Goal: Task Accomplishment & Management: Use online tool/utility

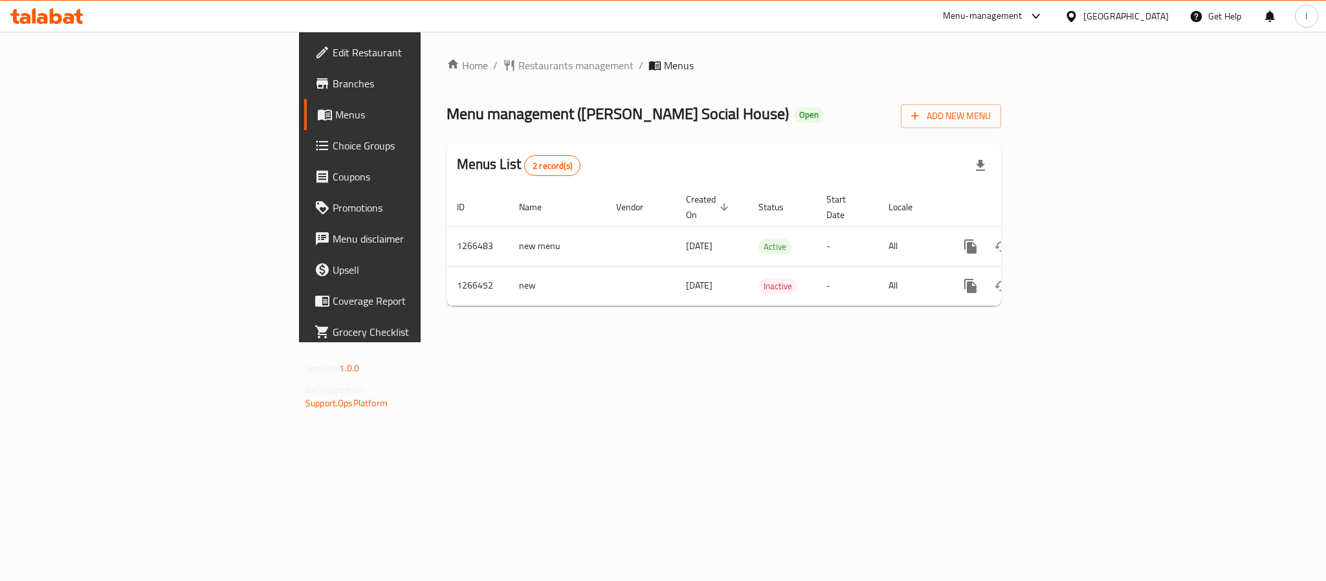
click at [674, 165] on div "Menus List 2 record(s)" at bounding box center [724, 166] width 555 height 44
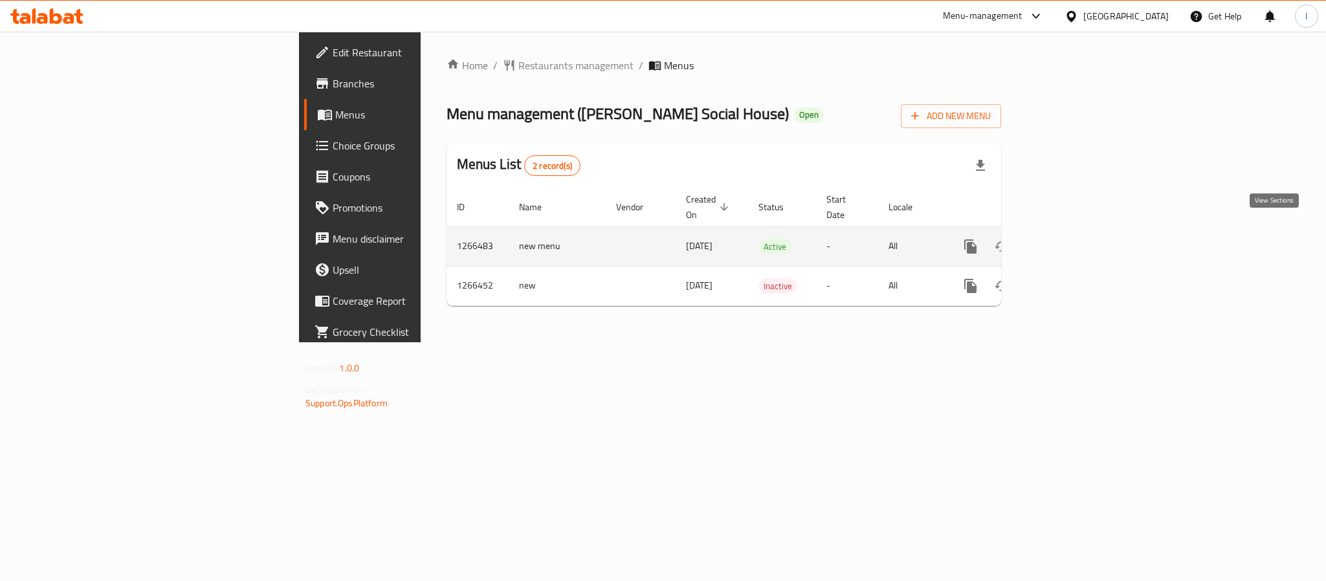
click at [1072, 239] on icon "enhanced table" at bounding box center [1064, 247] width 16 height 16
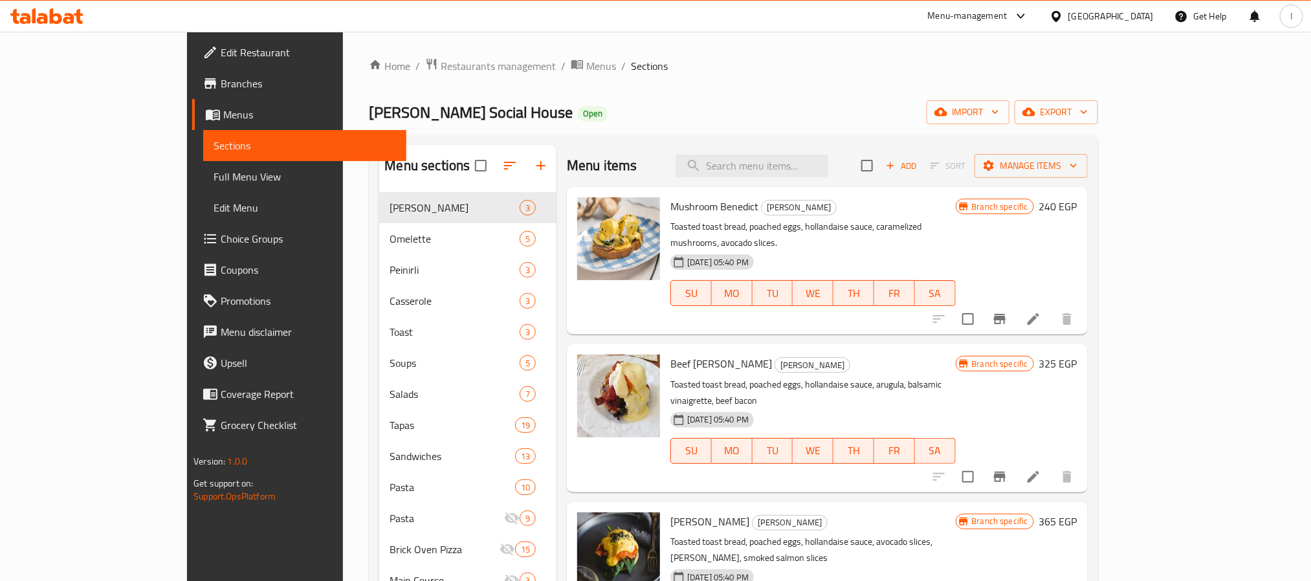
click at [998, 115] on div "[PERSON_NAME] Social House Open import export" at bounding box center [733, 112] width 729 height 24
click at [1088, 120] on span "export" at bounding box center [1056, 112] width 63 height 16
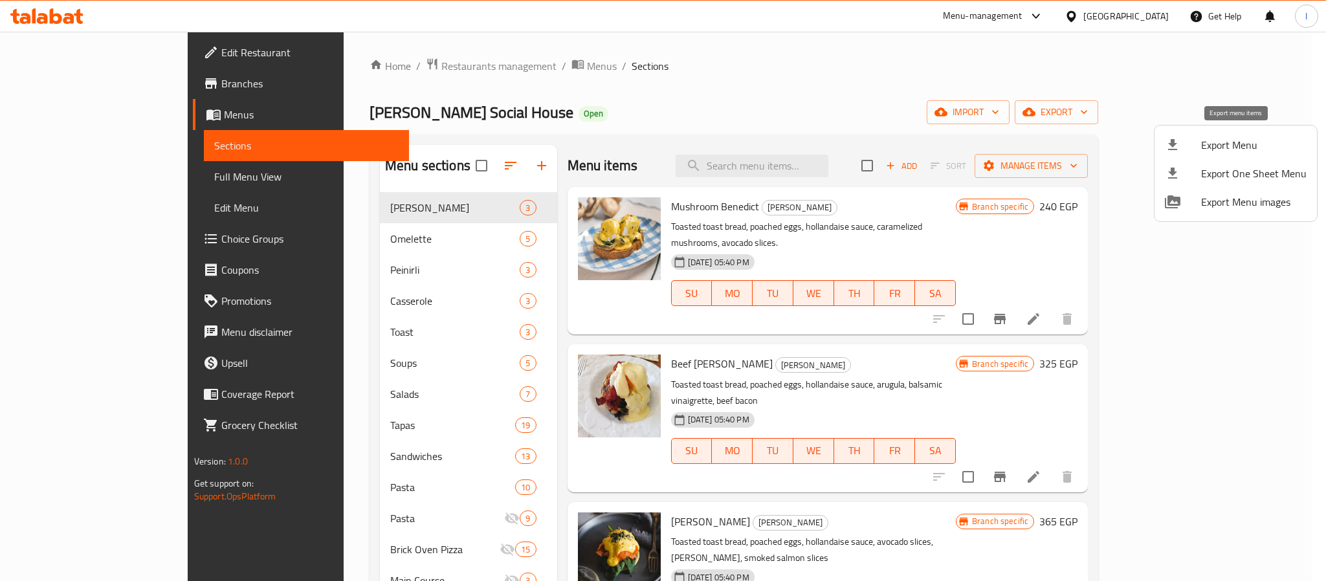
click at [1212, 148] on span "Export Menu" at bounding box center [1253, 145] width 105 height 16
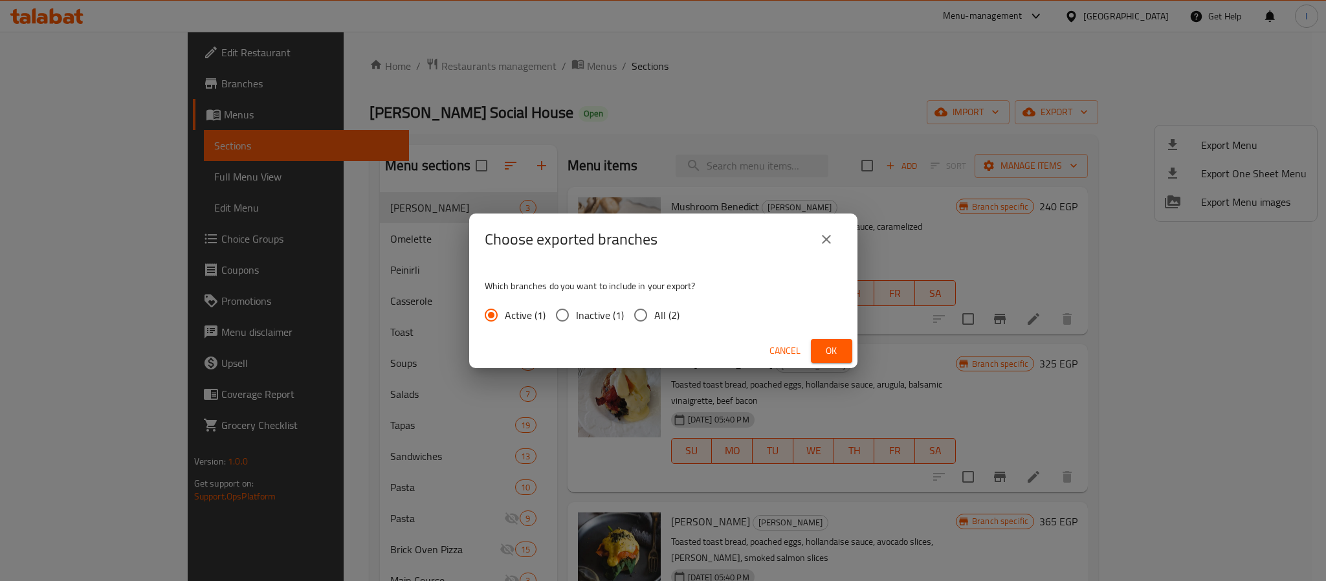
click at [841, 348] on span "Ok" at bounding box center [831, 351] width 21 height 16
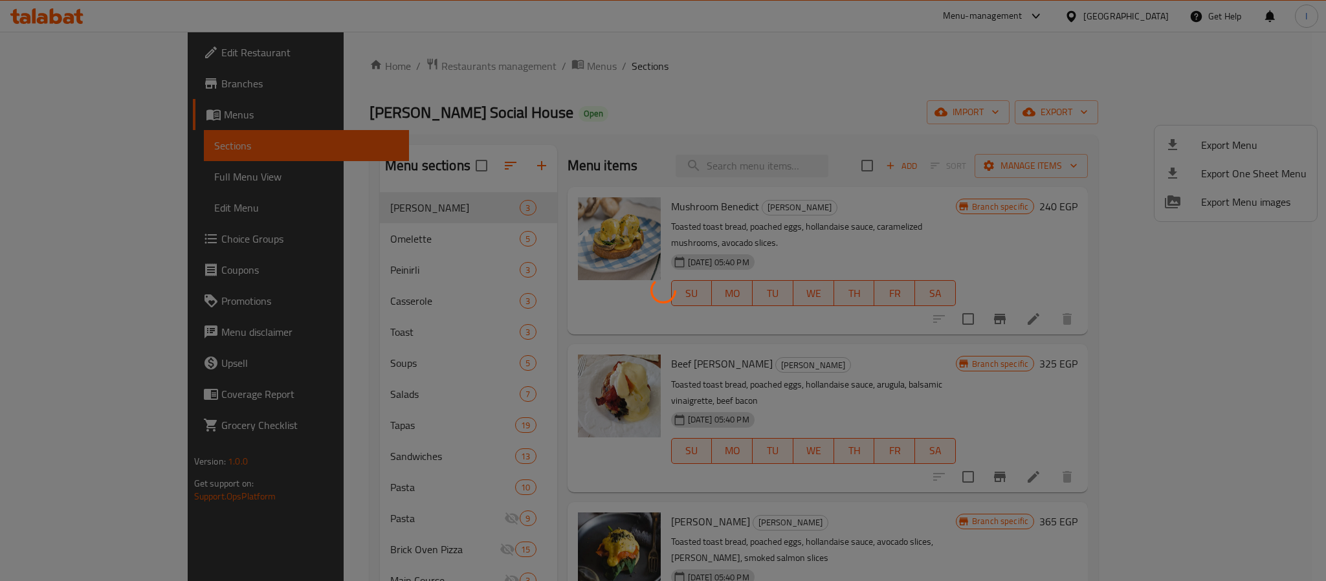
click at [695, 144] on div at bounding box center [663, 290] width 1326 height 581
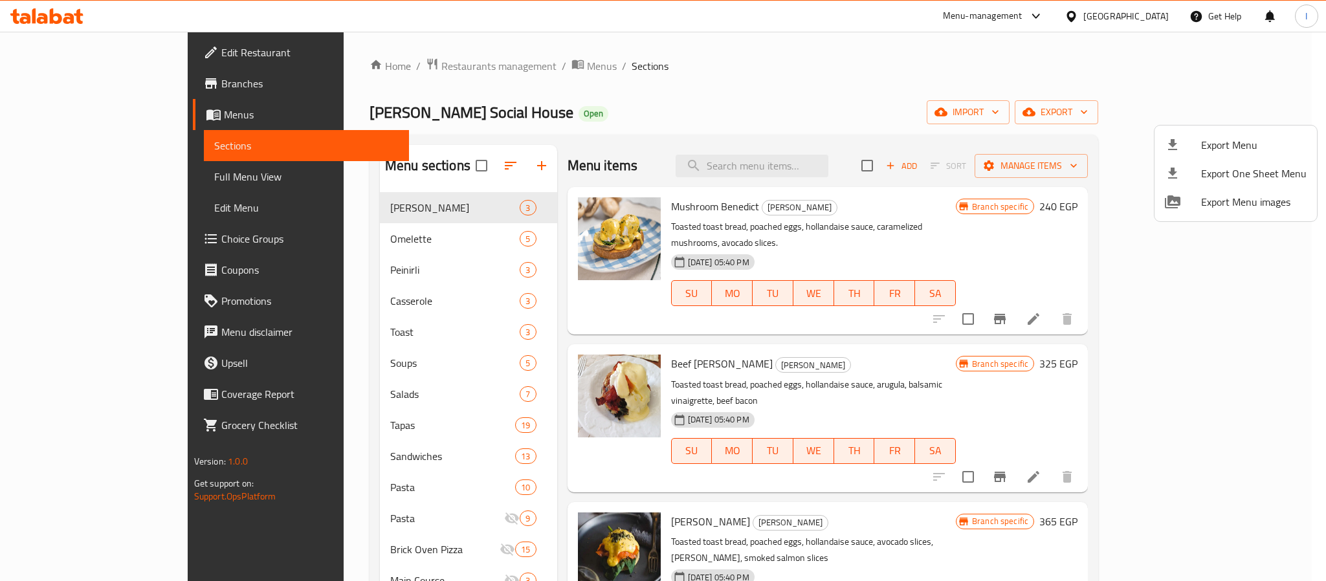
click at [623, 101] on div at bounding box center [663, 290] width 1326 height 581
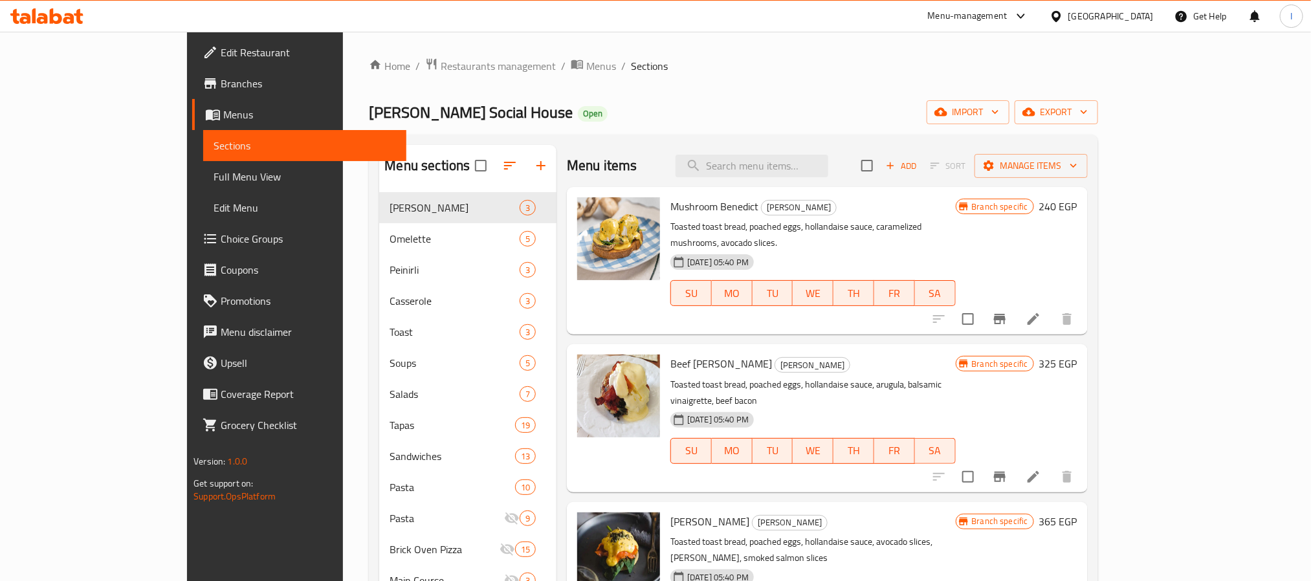
click at [579, 109] on div "[PERSON_NAME] Social House Open import export" at bounding box center [733, 112] width 729 height 24
click at [699, 113] on div "[PERSON_NAME] Social House Open import export" at bounding box center [733, 112] width 729 height 24
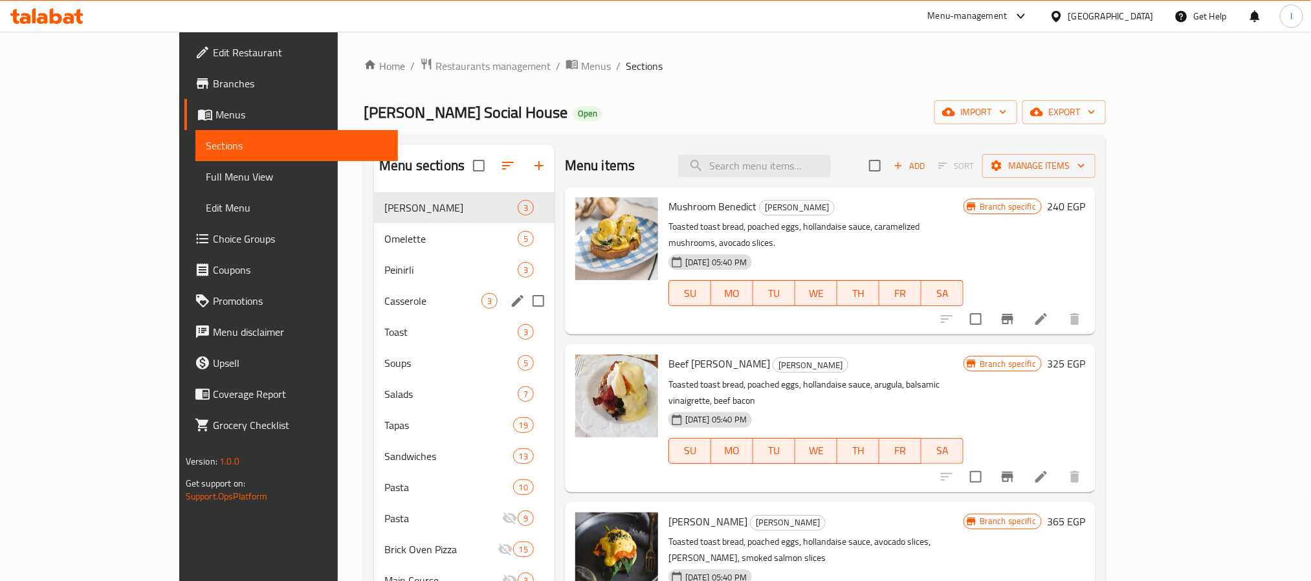
click at [374, 311] on div "Casserole 3" at bounding box center [464, 300] width 181 height 31
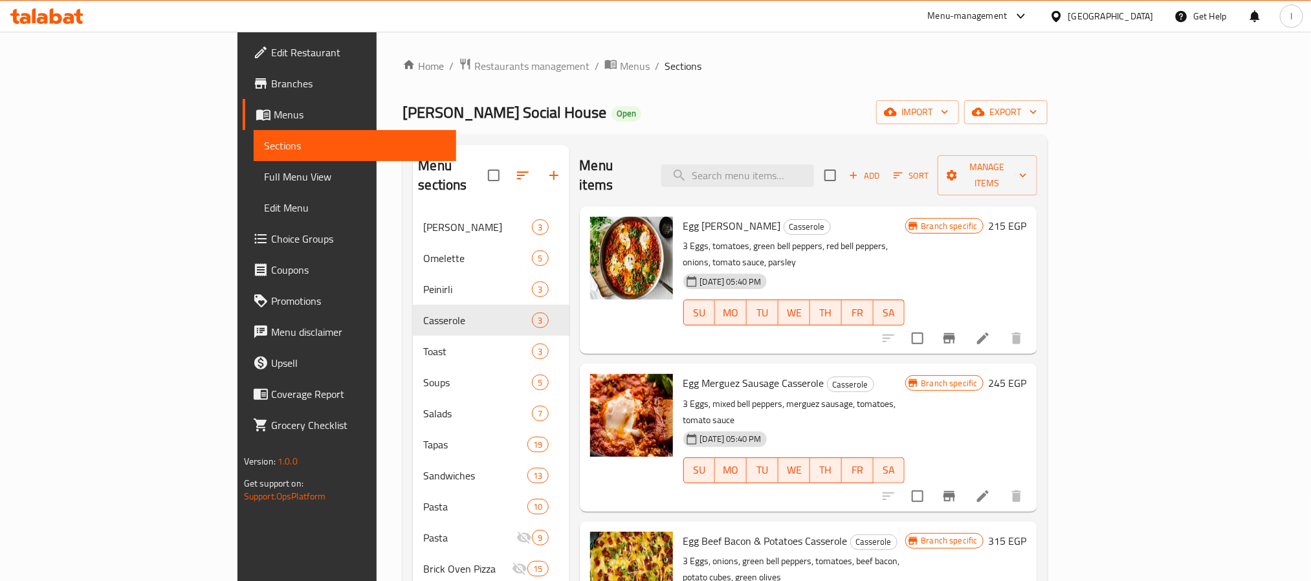
click at [632, 109] on div "[PERSON_NAME] Social House Open import export" at bounding box center [725, 112] width 645 height 24
click at [781, 175] on input "search" at bounding box center [737, 175] width 153 height 23
paste input "beef peinirli"
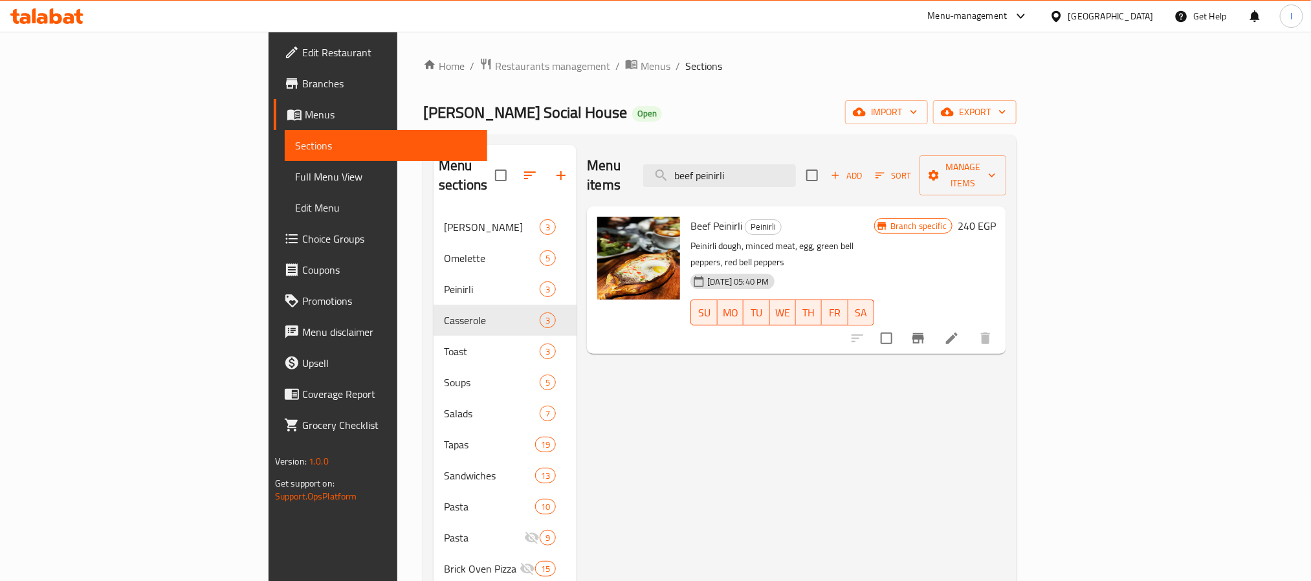
click at [674, 90] on div "Home / Restaurants management / Menus / Sections [PERSON_NAME] Social House Ope…" at bounding box center [720, 546] width 594 height 977
click at [796, 166] on input "beef peinirli" at bounding box center [719, 175] width 153 height 23
paste input "Beef Stroganoff"
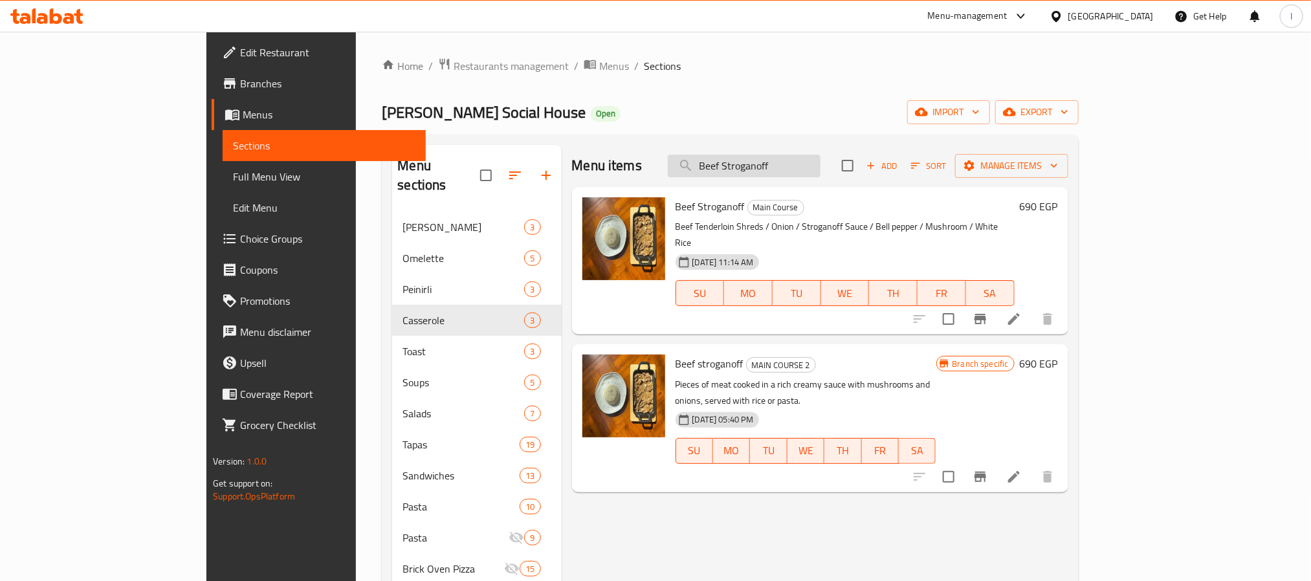
click at [821, 172] on input "Beef Stroganoff" at bounding box center [744, 166] width 153 height 23
paste input "Chicken BBQ Pizza"
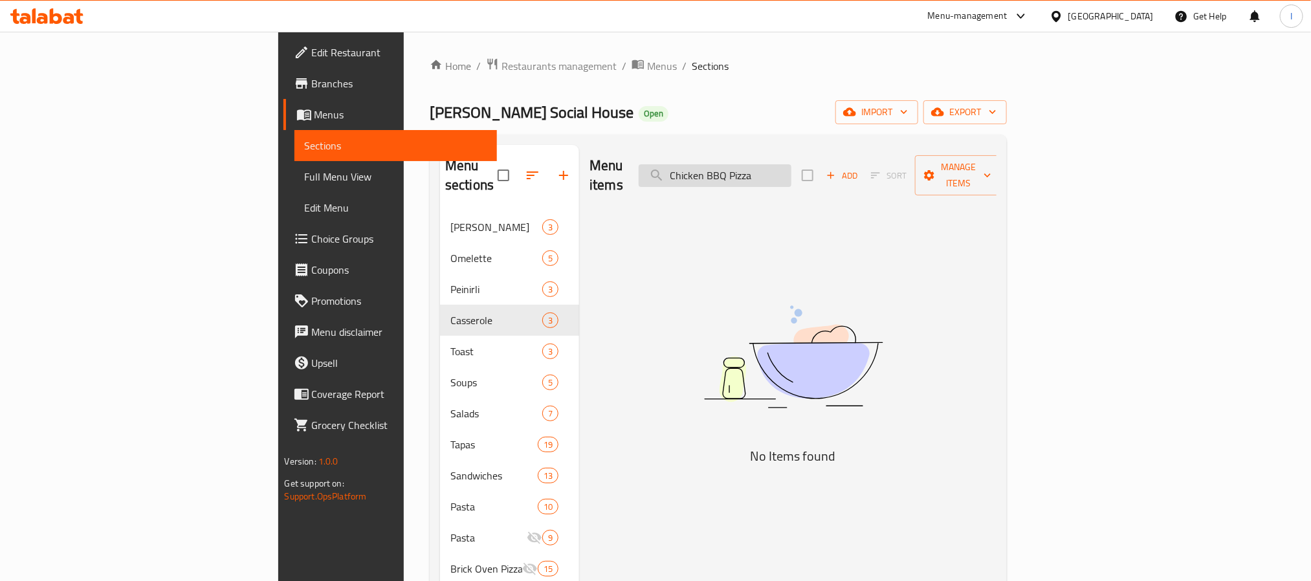
click at [792, 164] on input "Chicken BBQ Pizza" at bounding box center [715, 175] width 153 height 23
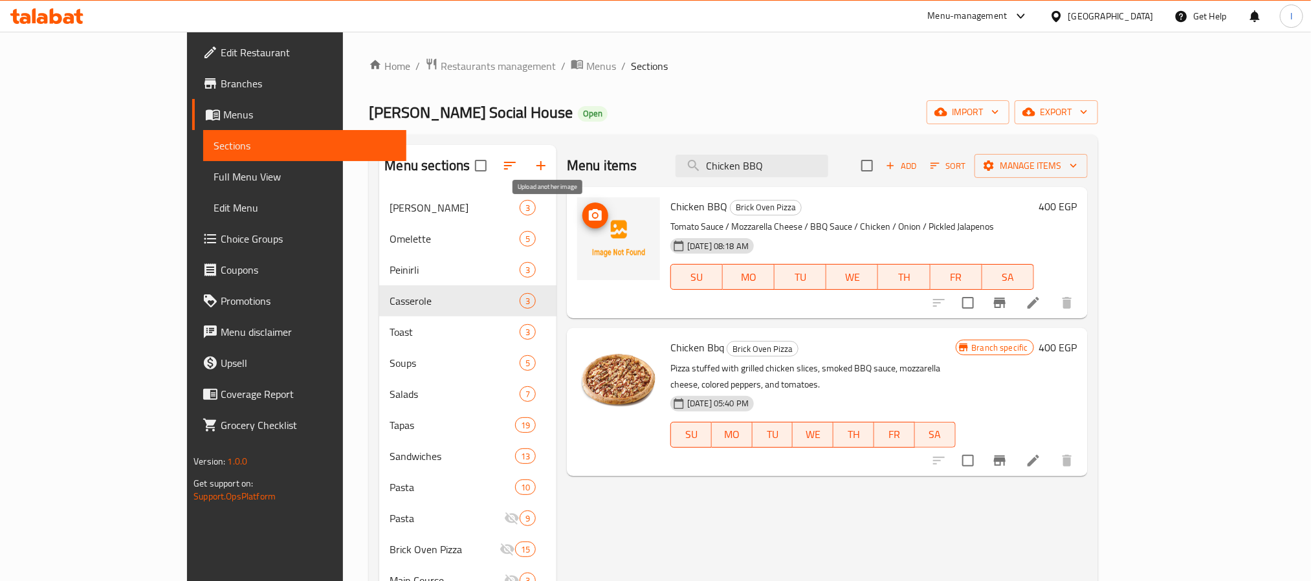
click at [588, 214] on icon "upload picture" at bounding box center [596, 216] width 16 height 16
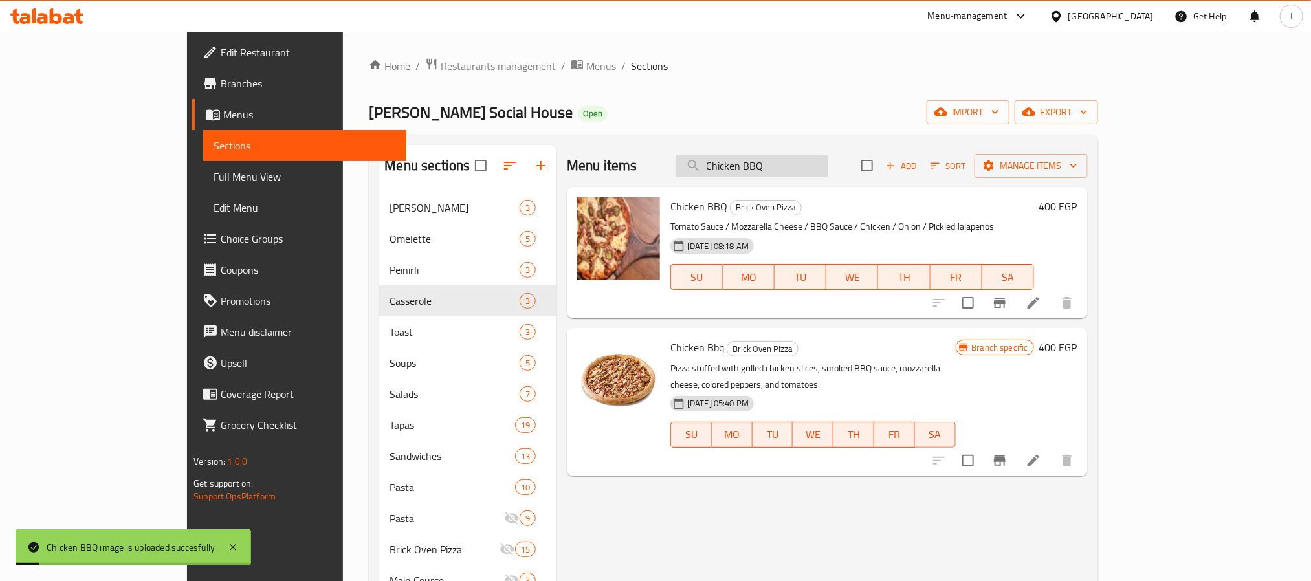
click at [797, 170] on input "Chicken BBQ" at bounding box center [752, 166] width 153 height 23
paste input "[GEOGRAPHIC_DATA]"
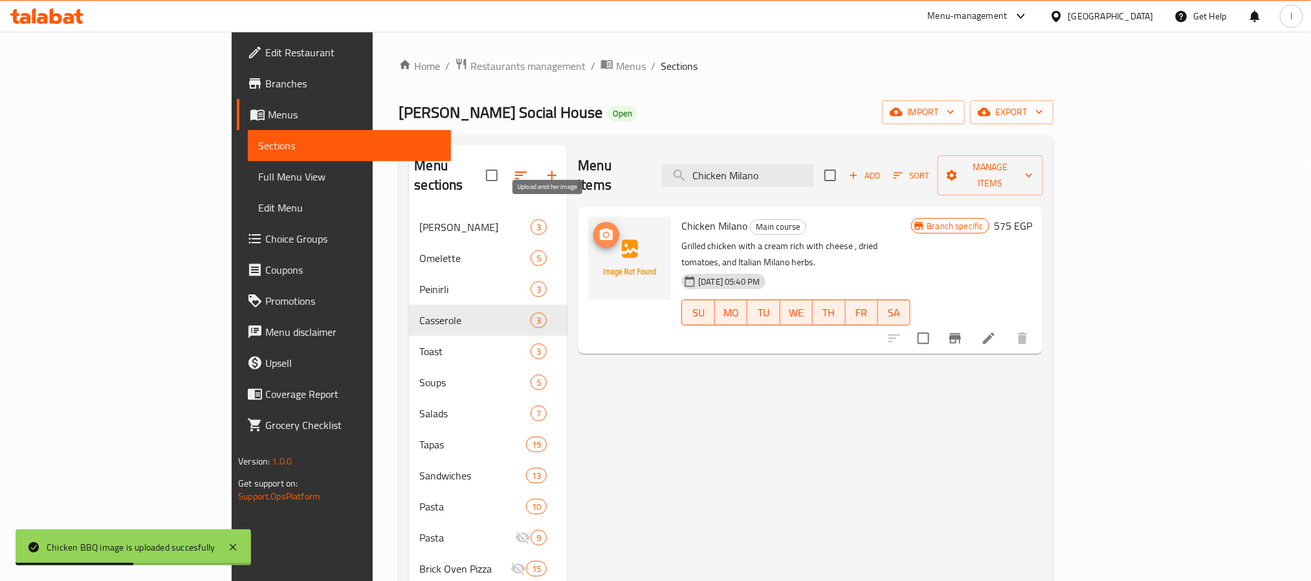
click at [594, 227] on span "upload picture" at bounding box center [607, 235] width 26 height 16
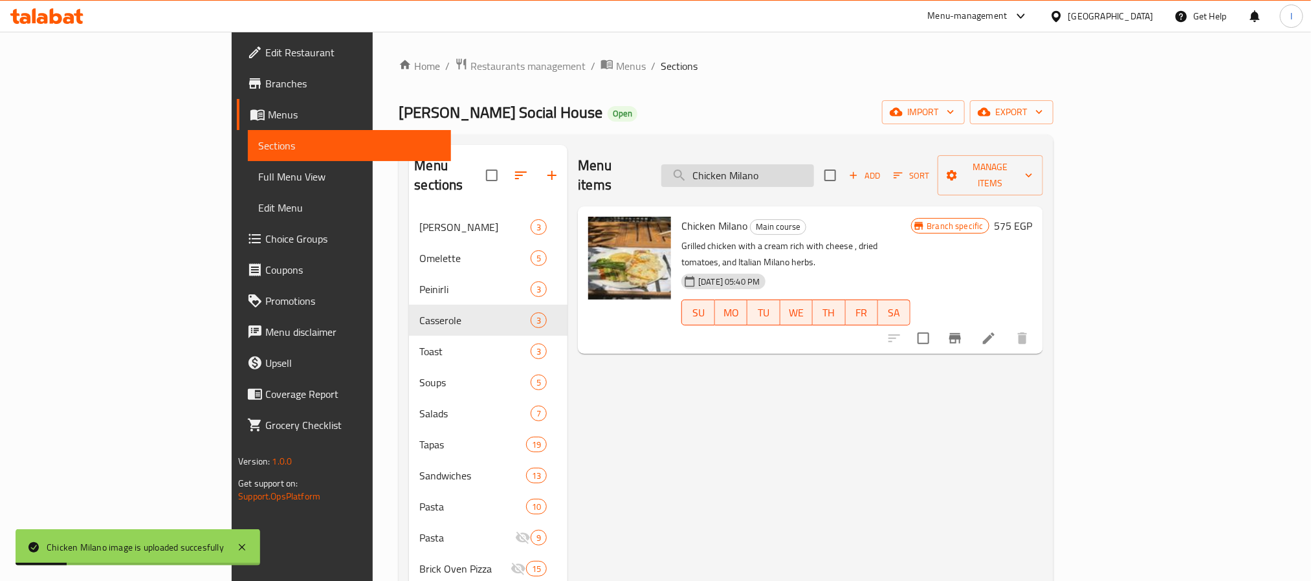
click at [785, 170] on input "Chicken Milano" at bounding box center [737, 175] width 153 height 23
paste input "oconut Chicken [PERSON_NAME]"
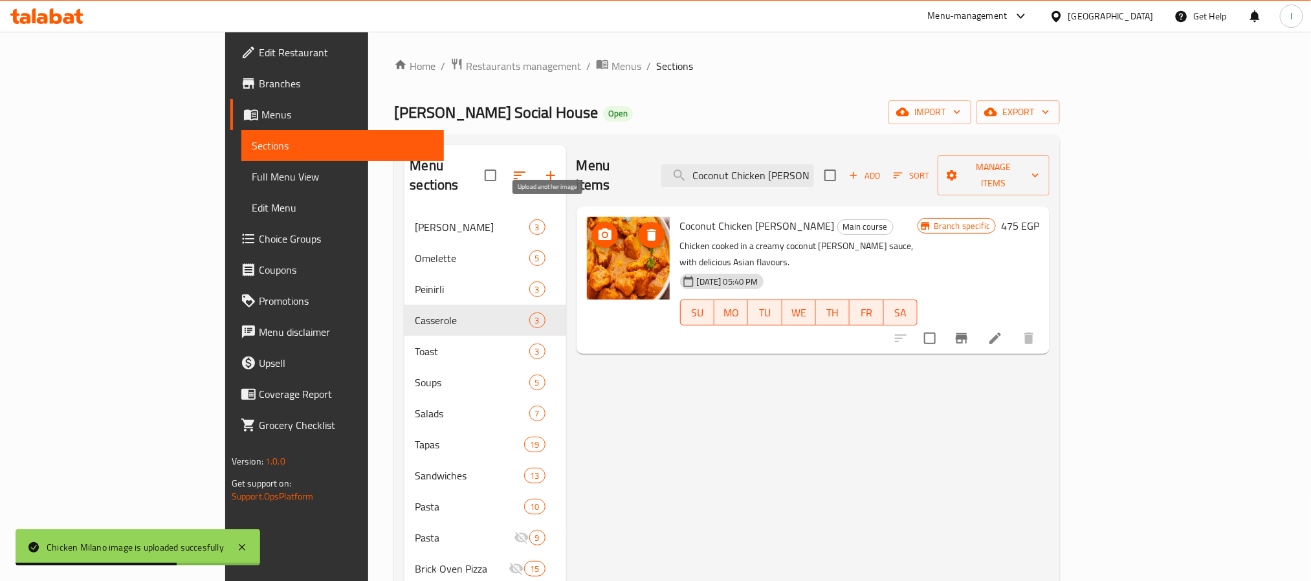
type input "Coconut Chicken [PERSON_NAME]"
click at [597, 227] on icon "upload picture" at bounding box center [605, 235] width 16 height 16
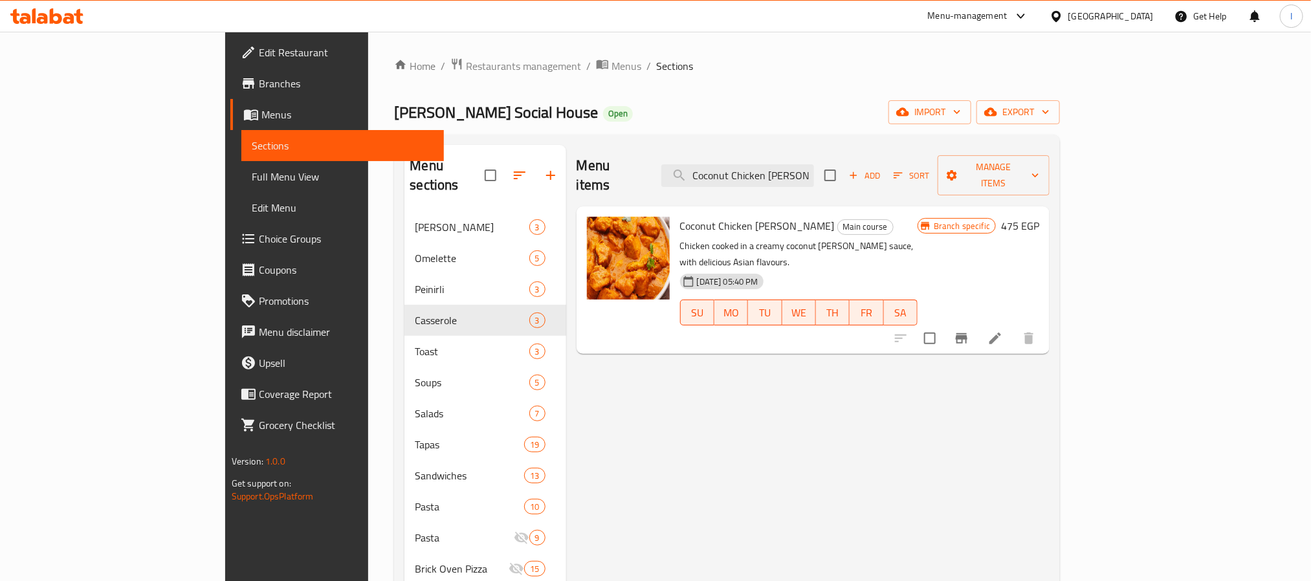
click at [610, 179] on div "Menu items Coconut Chicken [PERSON_NAME] Add Sort Manage items" at bounding box center [814, 175] width 474 height 61
click at [672, 148] on div "Menu items Coconut Chicken [PERSON_NAME] Add Sort Manage items" at bounding box center [814, 175] width 474 height 61
click at [599, 228] on icon "upload picture" at bounding box center [605, 234] width 13 height 12
click at [605, 355] on div "Menu items Coconut Chicken [PERSON_NAME] Add Sort Manage items Coconut Chicken …" at bounding box center [808, 585] width 484 height 880
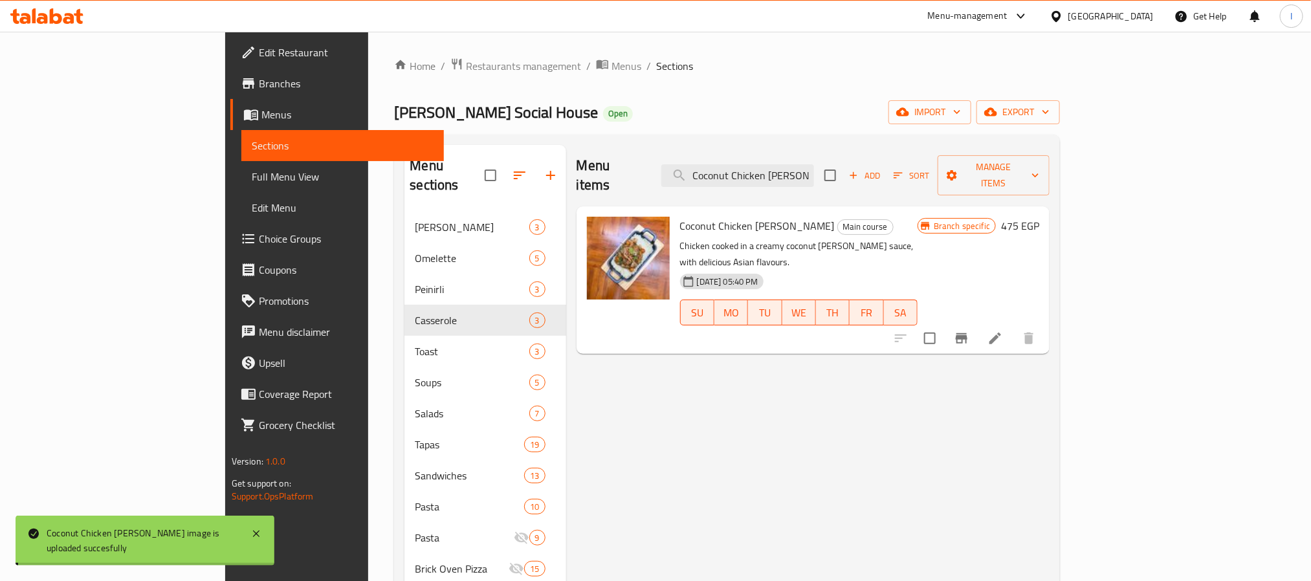
click at [726, 115] on div "[PERSON_NAME] Social House Open import export" at bounding box center [727, 112] width 666 height 24
drag, startPoint x: 756, startPoint y: 50, endPoint x: 738, endPoint y: 111, distance: 62.7
click at [754, 51] on div "Home / Restaurants management / Menus / Sections [PERSON_NAME] Social House Ope…" at bounding box center [727, 546] width 718 height 1029
click at [814, 171] on input "Coconut Chicken [PERSON_NAME]" at bounding box center [737, 175] width 153 height 23
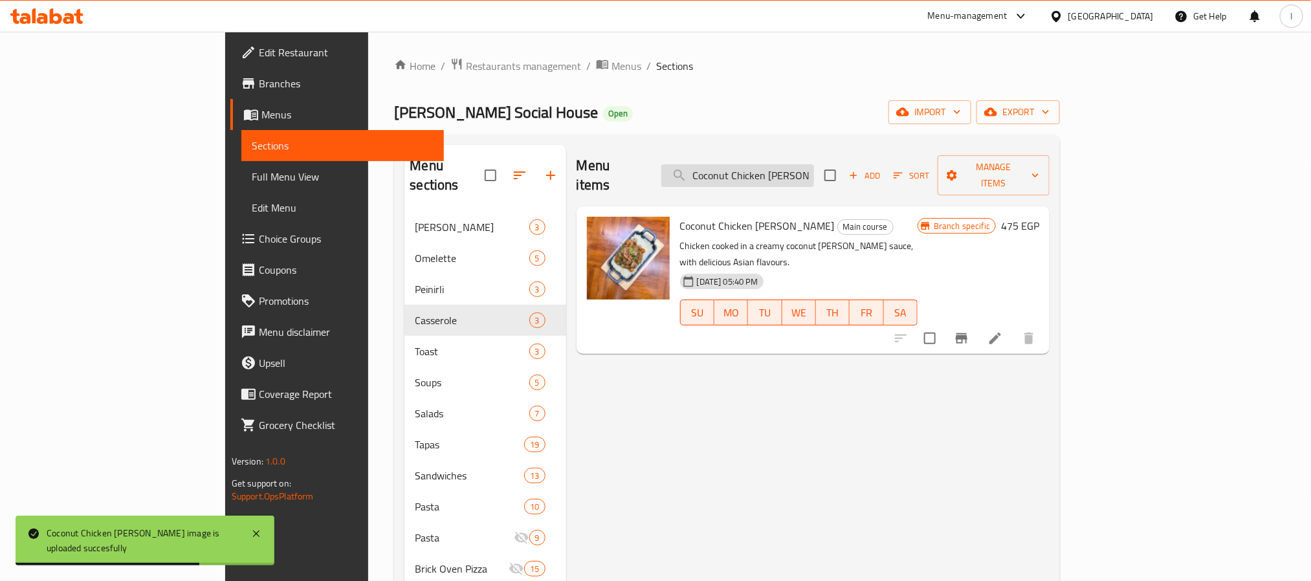
paste input "rispy American Chicken(1)"
click at [814, 171] on input "Coconut Chicken [PERSON_NAME]" at bounding box center [737, 175] width 153 height 23
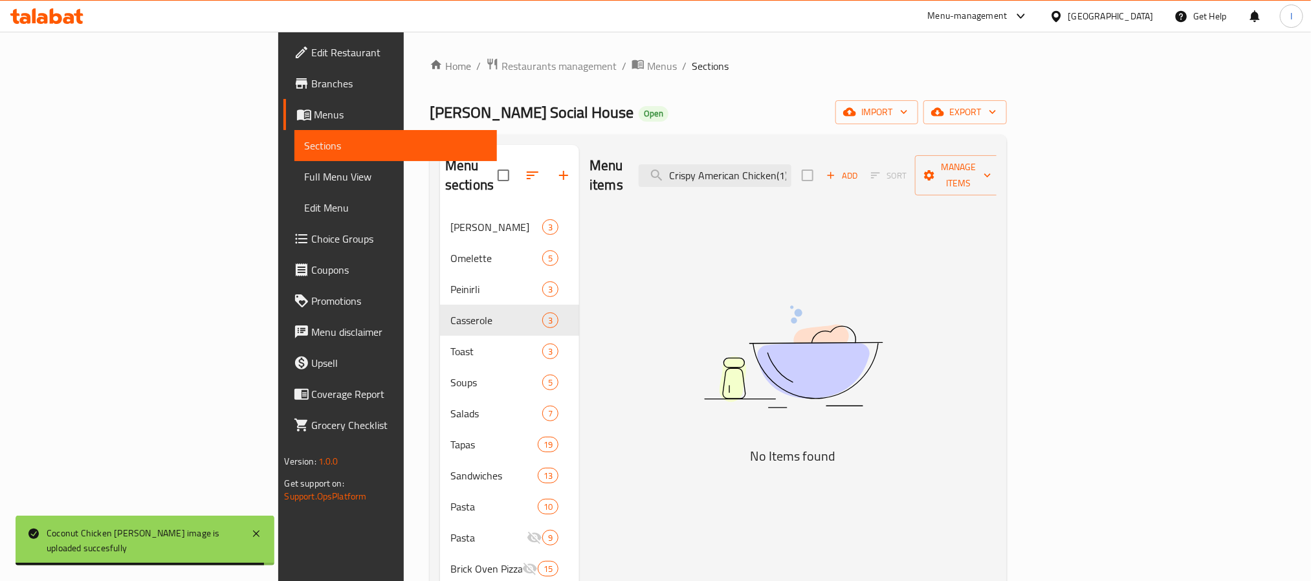
scroll to position [0, 2]
drag, startPoint x: 880, startPoint y: 168, endPoint x: 909, endPoint y: 168, distance: 28.5
click at [909, 168] on div "Menu items Crispy American Chicken(1) Add Sort Manage items" at bounding box center [793, 175] width 407 height 61
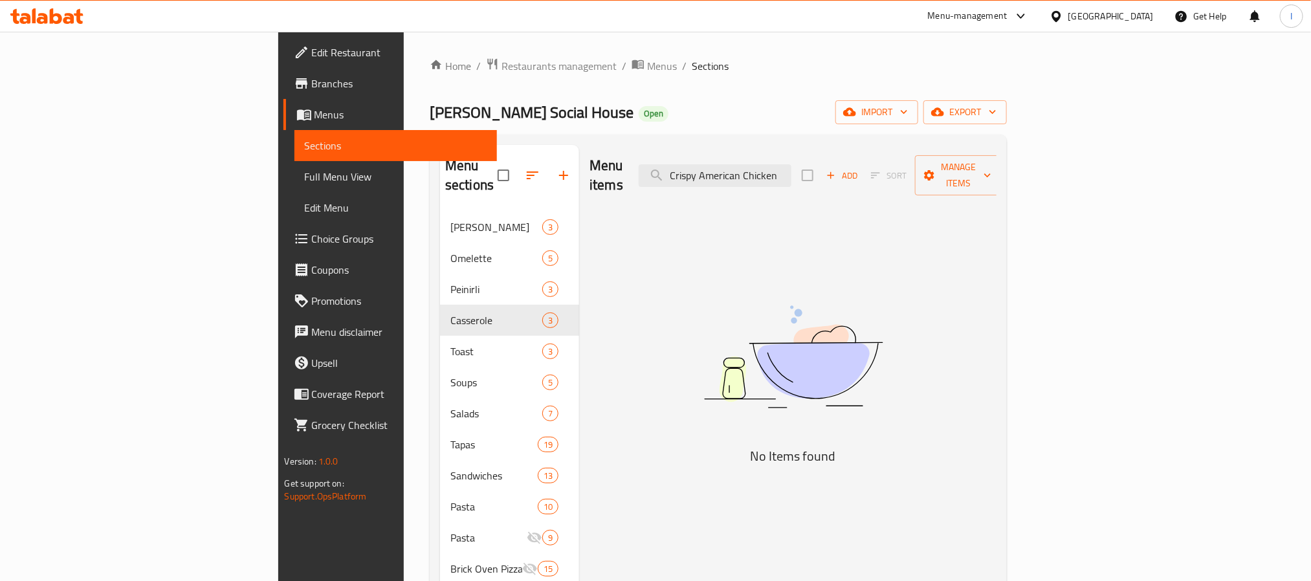
scroll to position [0, 0]
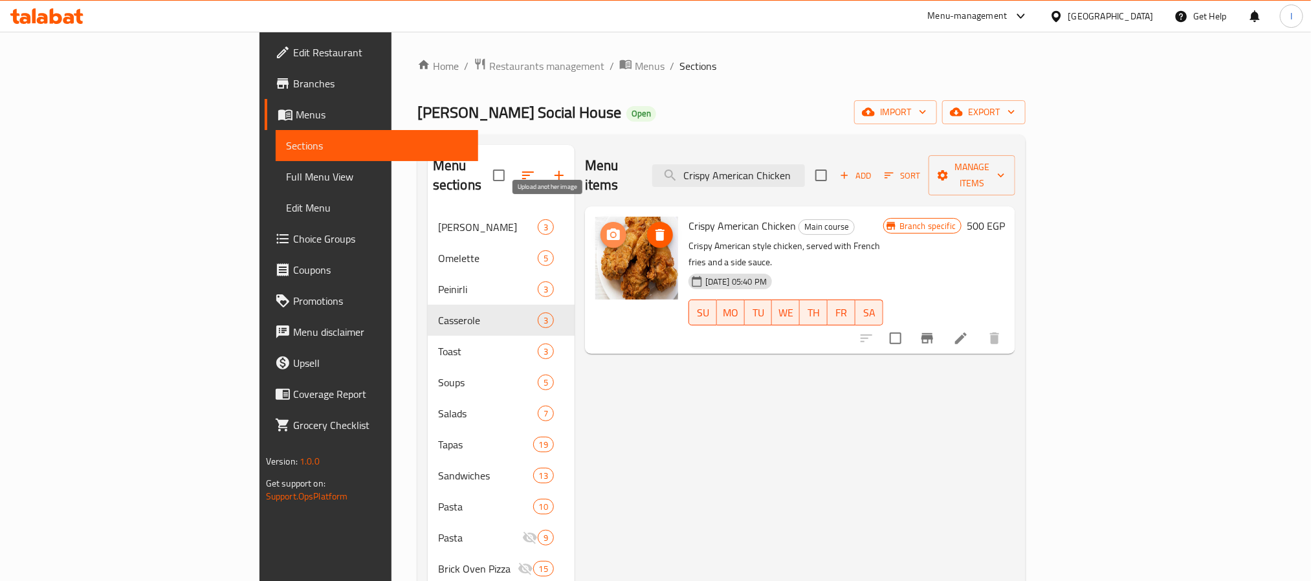
click at [607, 228] on icon "upload picture" at bounding box center [613, 234] width 13 height 12
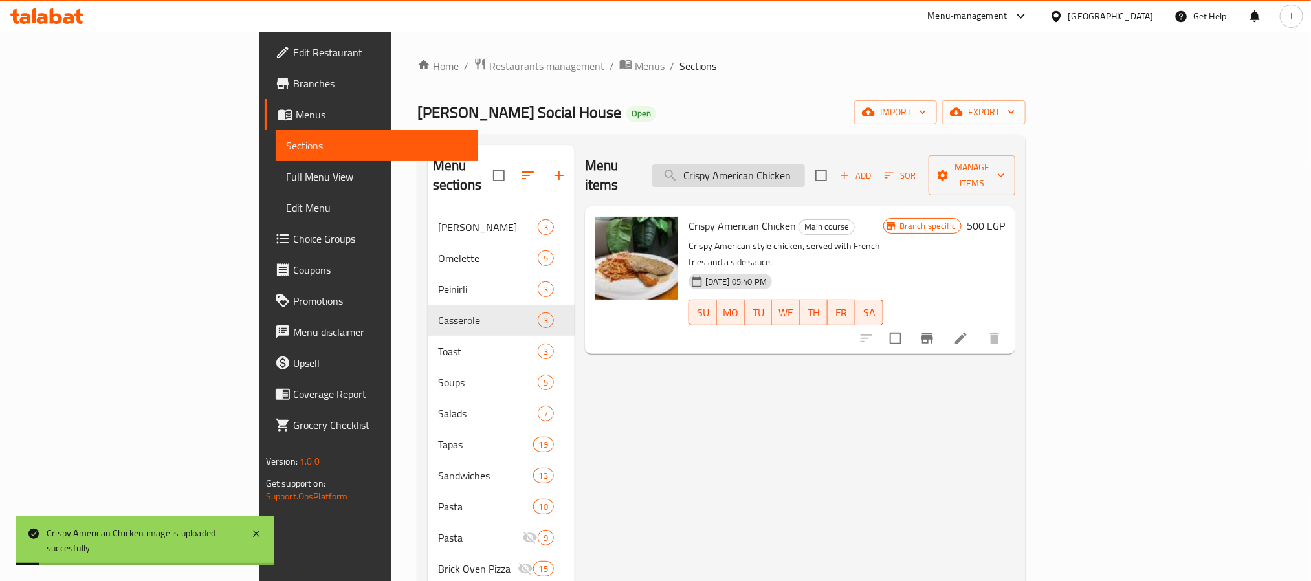
click at [805, 167] on input "Crispy American Chicken" at bounding box center [728, 175] width 153 height 23
click at [805, 175] on input "Crispy American Chicken" at bounding box center [728, 175] width 153 height 23
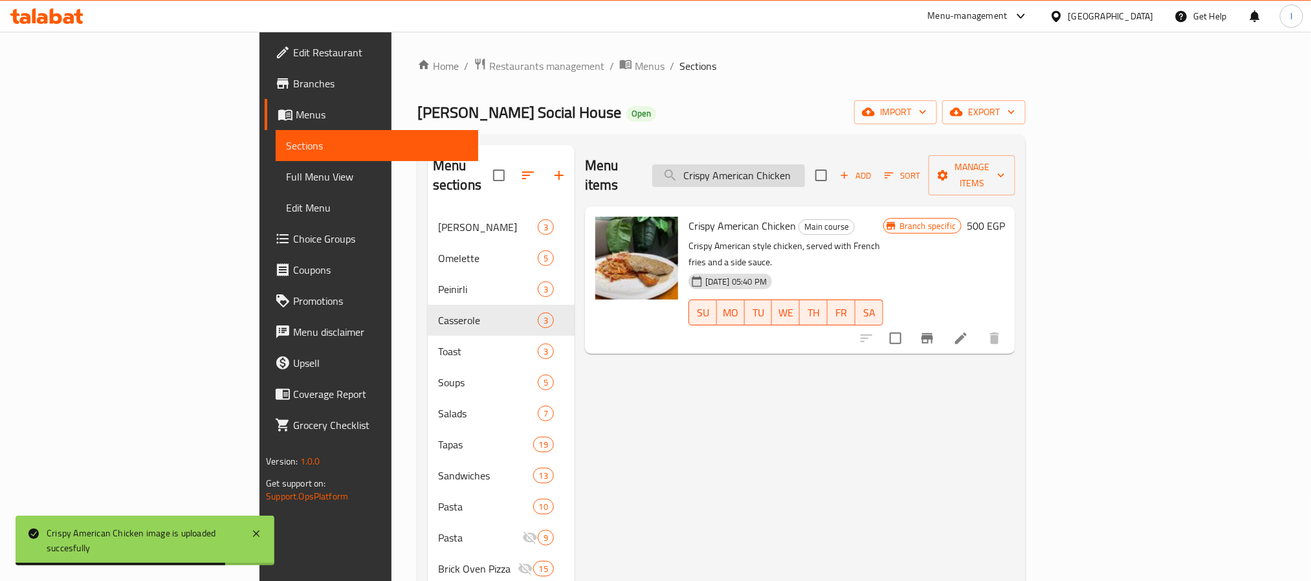
click at [805, 175] on input "Crispy American Chicken" at bounding box center [728, 175] width 153 height 23
paste input "Egg Beef Bacon & Potatoes Casserole"
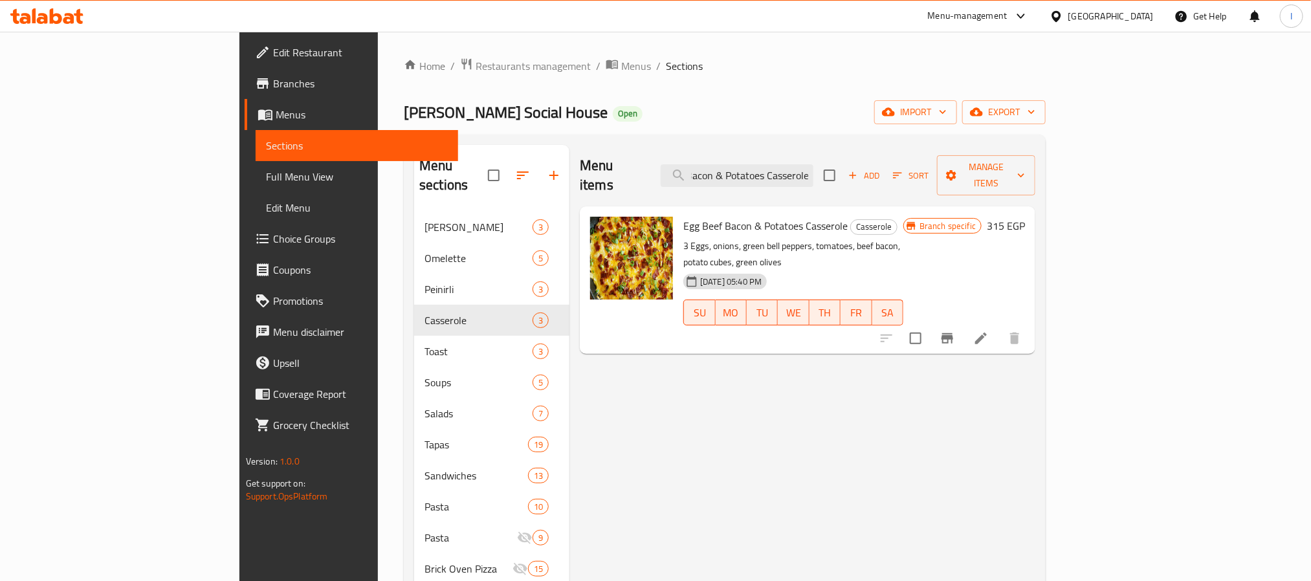
drag, startPoint x: 729, startPoint y: 118, endPoint x: 734, endPoint y: 126, distance: 9.3
click at [731, 120] on div "[PERSON_NAME] Social House Open import export" at bounding box center [725, 112] width 642 height 24
click at [601, 227] on icon "upload picture" at bounding box center [609, 235] width 16 height 16
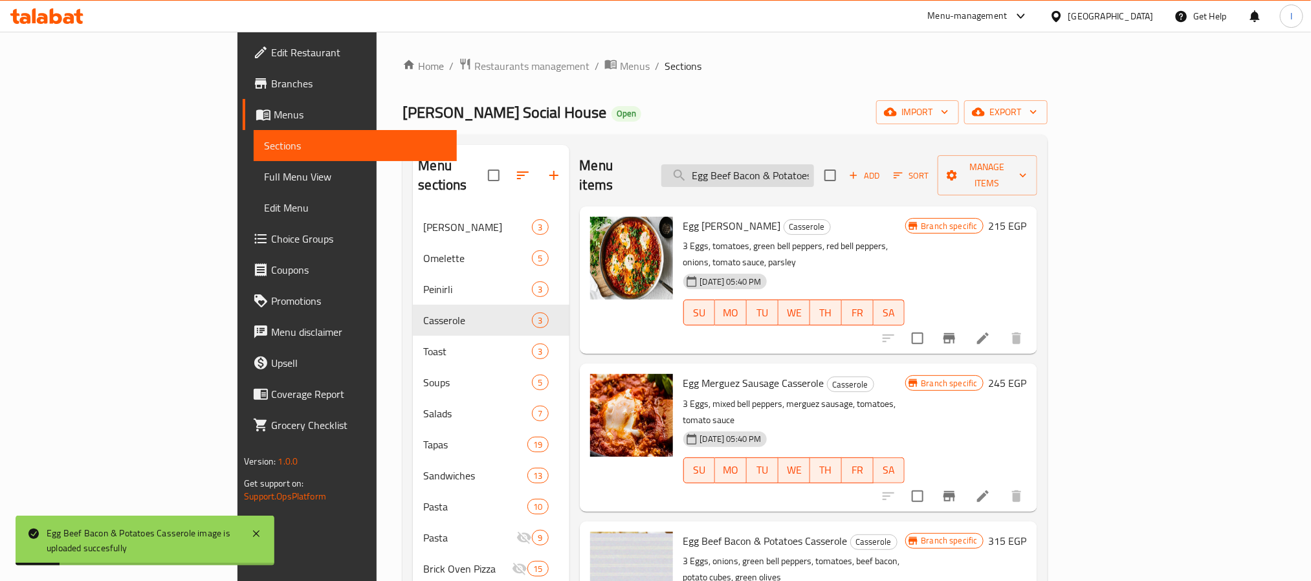
click at [808, 171] on input "Egg Beef Bacon & Potatoes Casserole" at bounding box center [737, 175] width 153 height 23
paste input "Crispy American Chicken"
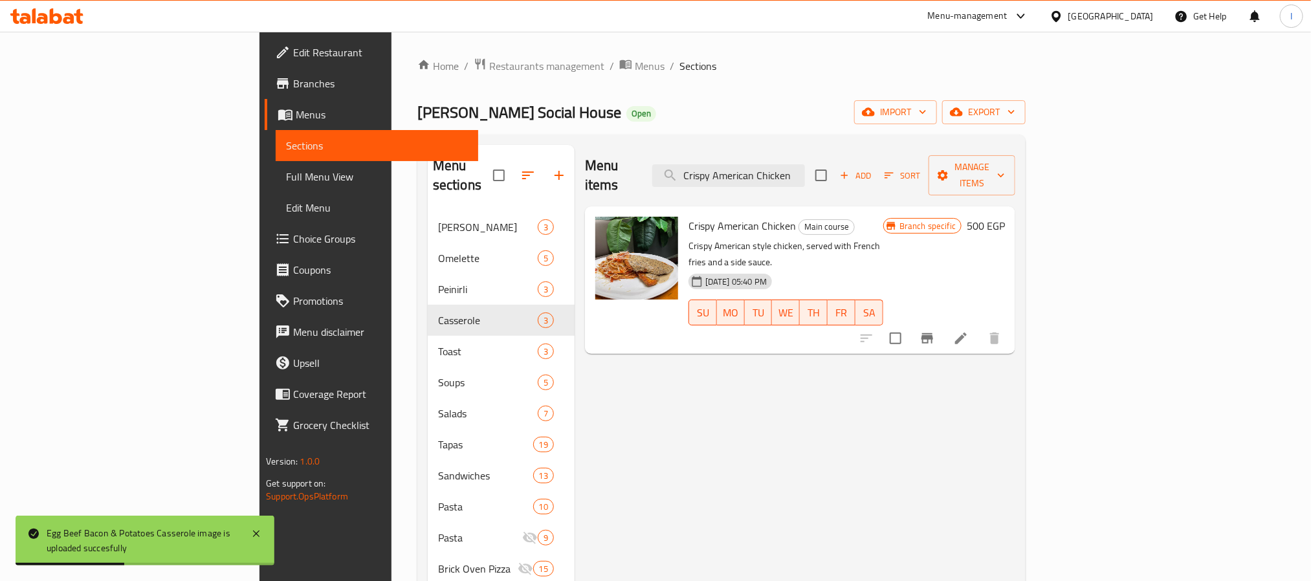
type input "Crispy American Chicken"
click at [705, 133] on div "Home / Restaurants management / Menus / Sections [PERSON_NAME] Social House Ope…" at bounding box center [721, 546] width 608 height 977
click at [705, 139] on div "Menu sections Benedict 3 Omelette 5 Peinirli 3 Casserole 3 Toast 3 Soups 5 Sala…" at bounding box center [721, 585] width 608 height 900
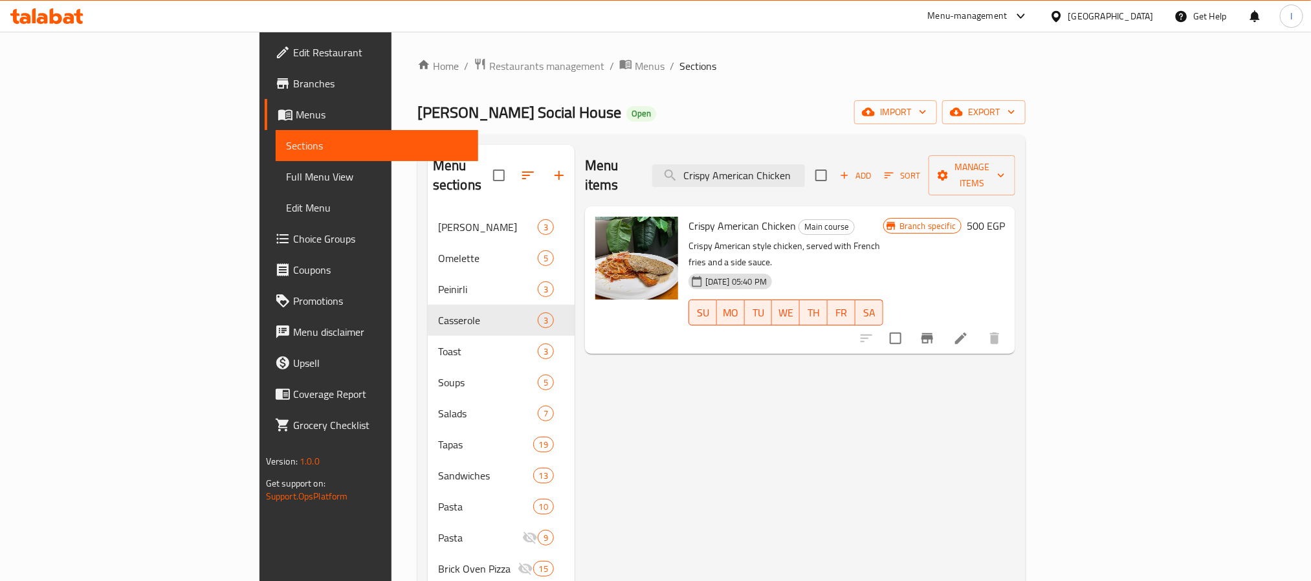
click at [672, 120] on div "[PERSON_NAME] Social House Open import export" at bounding box center [721, 112] width 608 height 24
click at [612, 104] on div "[PERSON_NAME] Social House Open import export" at bounding box center [721, 112] width 608 height 24
click at [647, 68] on ol "Home / Restaurants management / Menus / Sections" at bounding box center [721, 66] width 608 height 17
click at [805, 165] on input "Crispy American Chicken" at bounding box center [728, 175] width 153 height 23
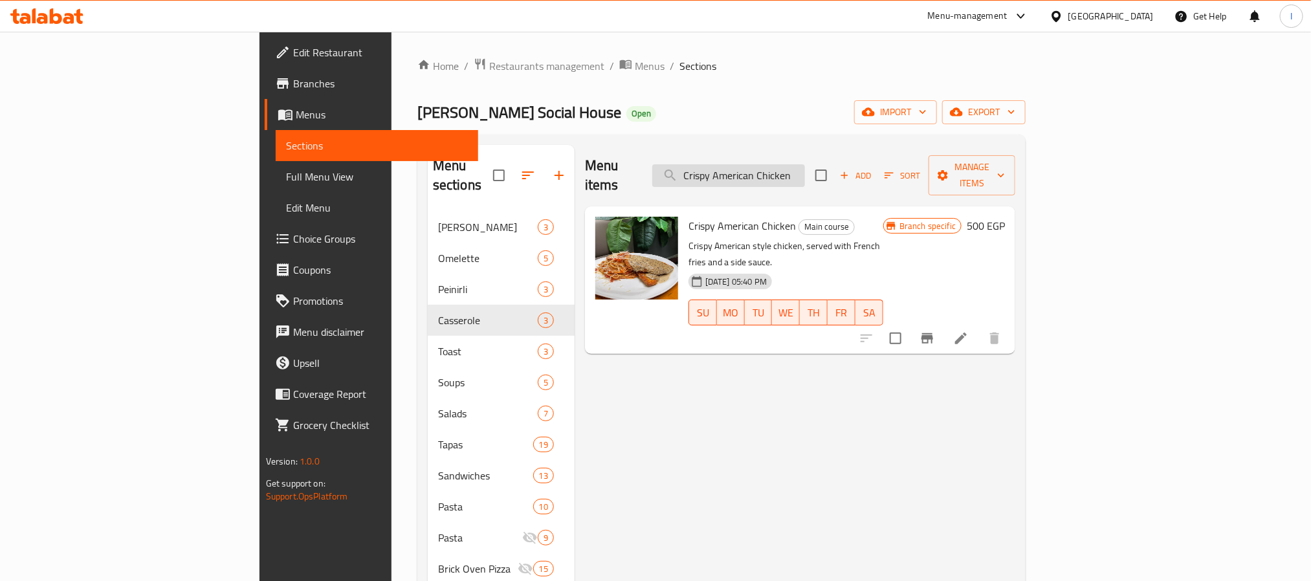
click at [805, 165] on input "Crispy American Chicken" at bounding box center [728, 175] width 153 height 23
click at [605, 109] on div "[PERSON_NAME] Social House Open import export" at bounding box center [721, 112] width 608 height 24
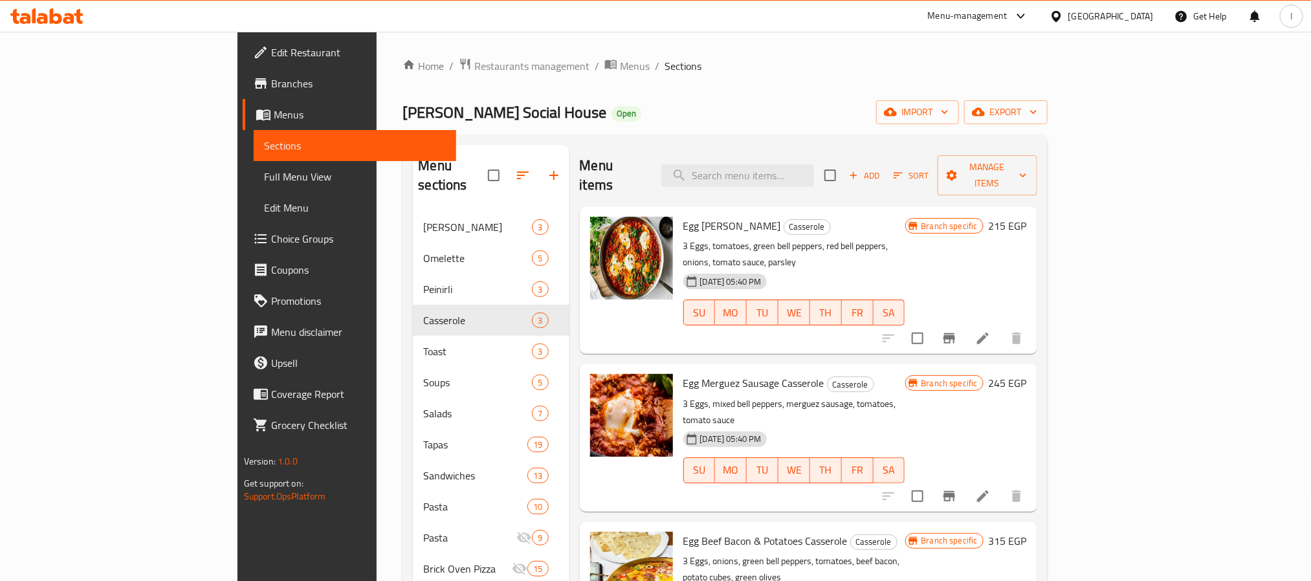
click at [649, 133] on div "Home / Restaurants management / Menus / Sections [PERSON_NAME] Social House Ope…" at bounding box center [725, 546] width 645 height 977
click at [744, 80] on div "Home / Restaurants management / Menus / Sections [PERSON_NAME] Social House Ope…" at bounding box center [725, 546] width 645 height 977
click at [814, 164] on input "search" at bounding box center [737, 175] width 153 height 23
paste input "Goat cheese saladf"
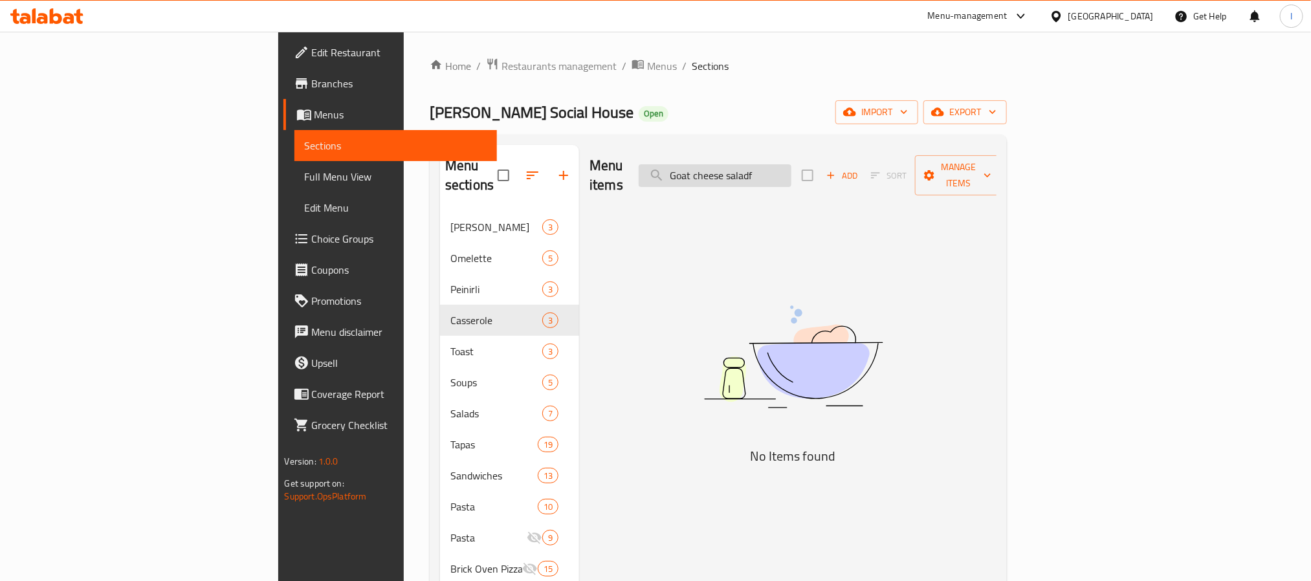
click at [792, 168] on input "Goat cheese saladf" at bounding box center [715, 175] width 153 height 23
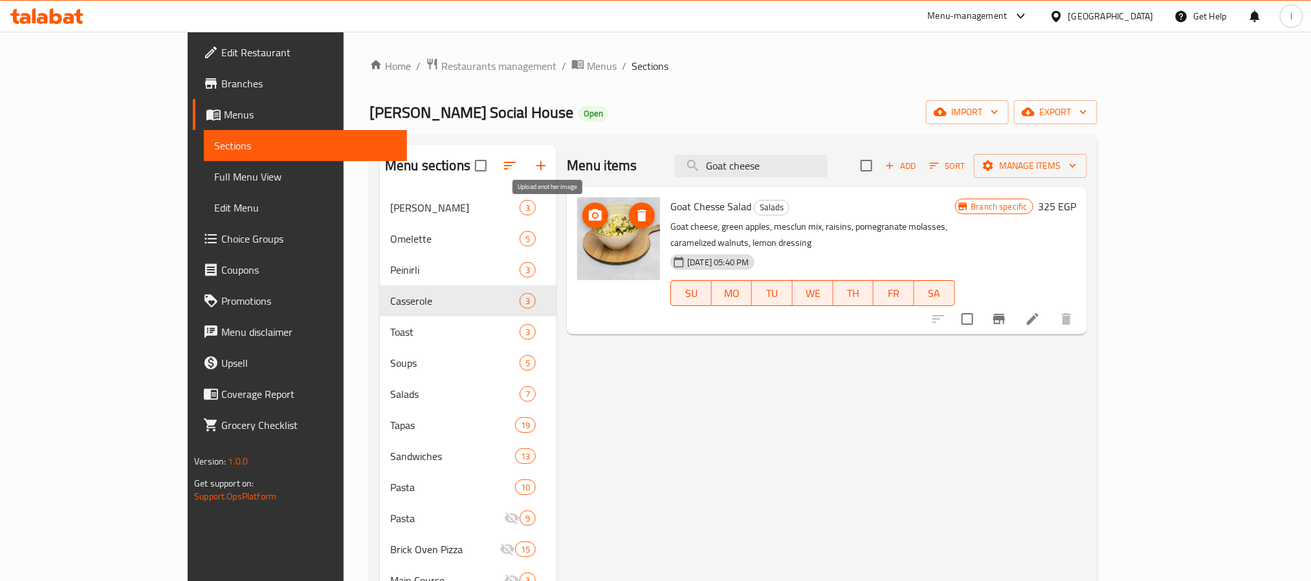
click at [589, 220] on icon "upload picture" at bounding box center [595, 215] width 13 height 12
click at [684, 150] on div "Menu items Goat cheese Add Sort Manage items" at bounding box center [827, 166] width 520 height 42
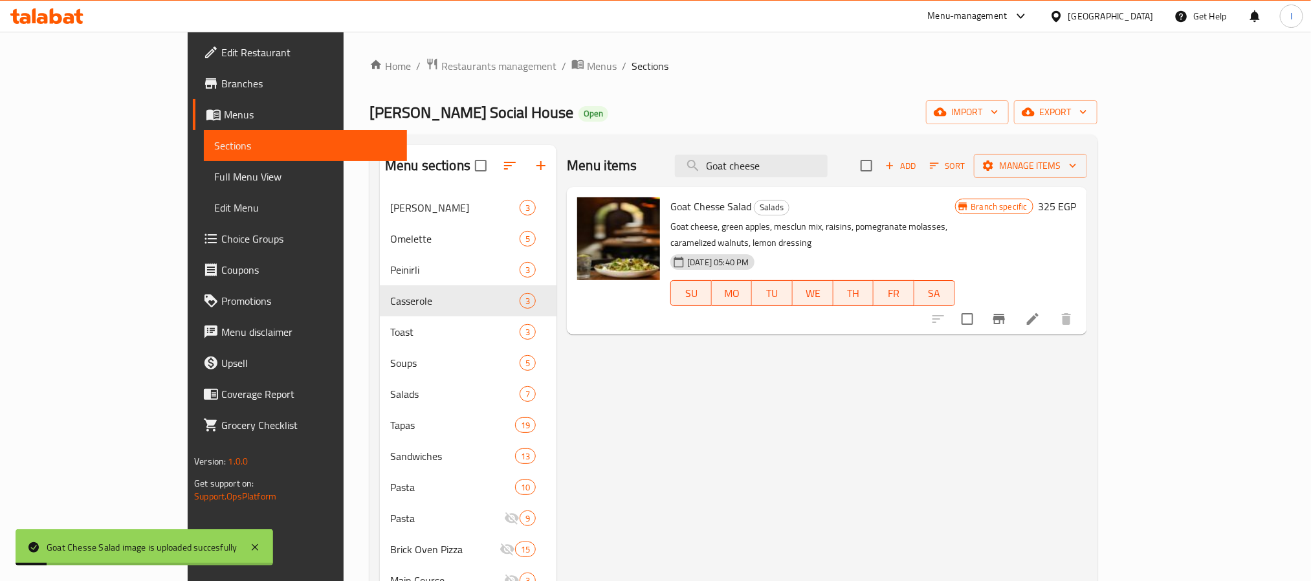
click at [728, 118] on div "[PERSON_NAME] Social House Open import export" at bounding box center [734, 112] width 728 height 24
click at [822, 163] on input "Goat cheese" at bounding box center [751, 166] width 153 height 23
paste input "greek omelette 4"
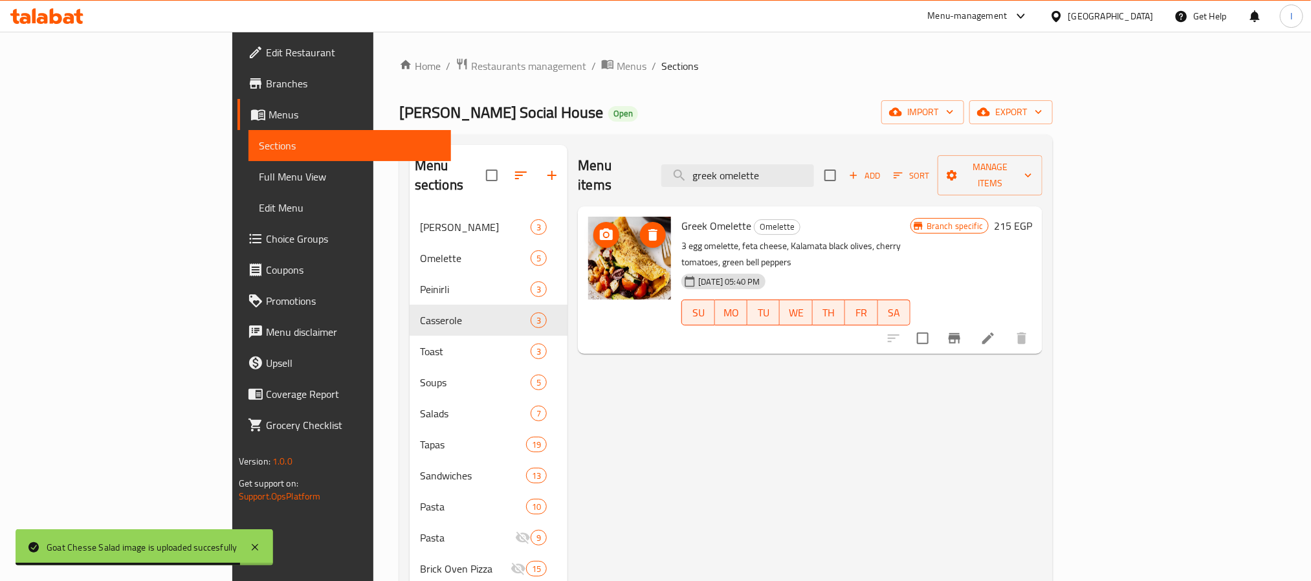
click at [600, 228] on icon "upload picture" at bounding box center [606, 234] width 13 height 12
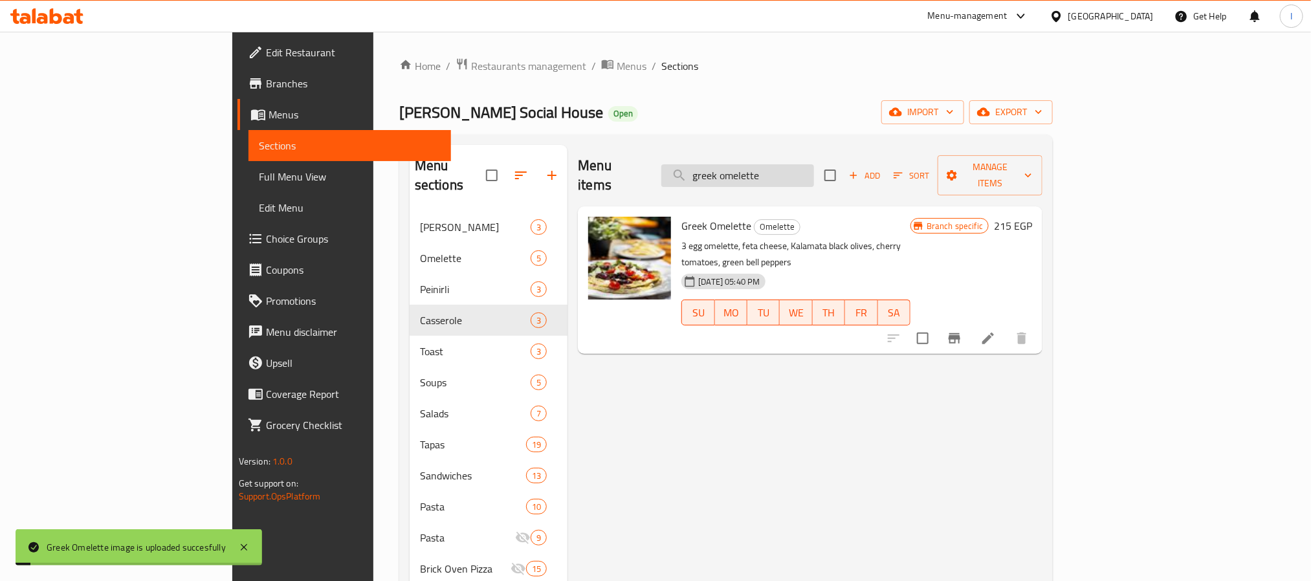
click at [798, 171] on input "greek omelette" at bounding box center [737, 175] width 153 height 23
paste input "Greek Salad"
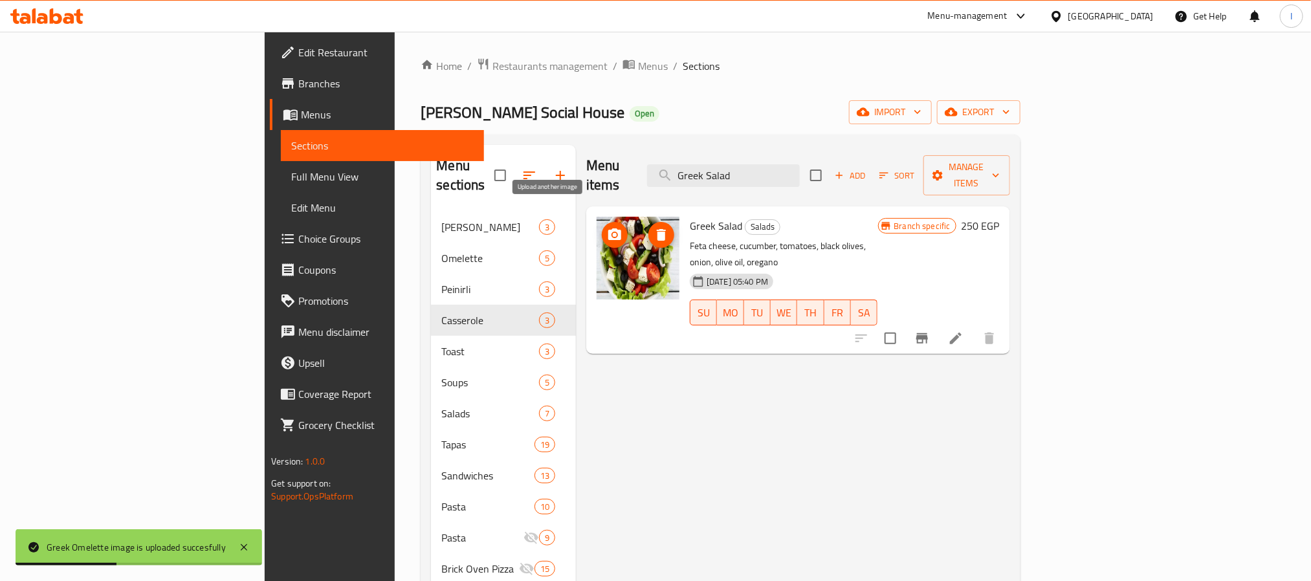
click at [607, 227] on icon "upload picture" at bounding box center [615, 235] width 16 height 16
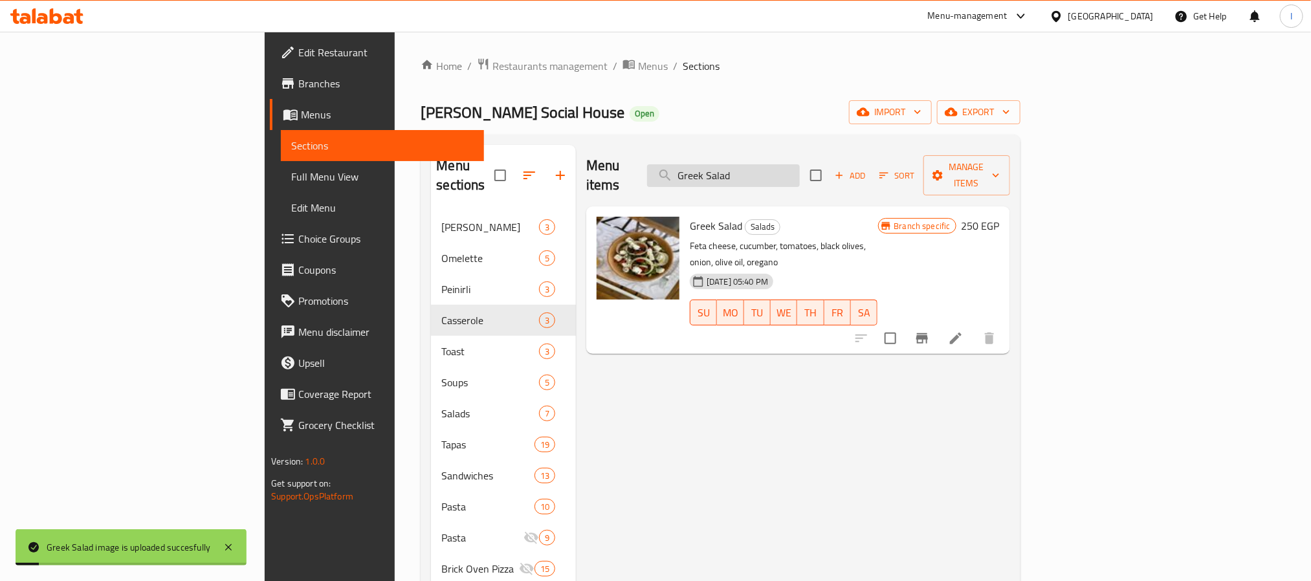
click at [791, 164] on input "Greek Salad" at bounding box center [723, 175] width 153 height 23
paste input "illed Caesar Wrap"
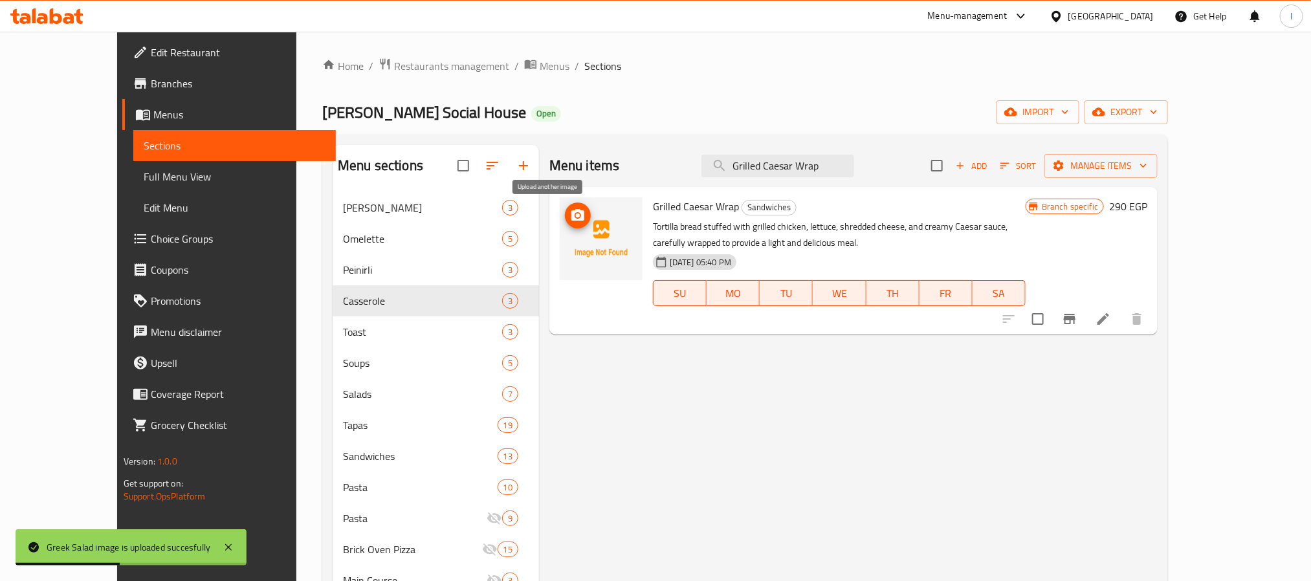
click at [565, 224] on button "upload picture" at bounding box center [578, 216] width 26 height 26
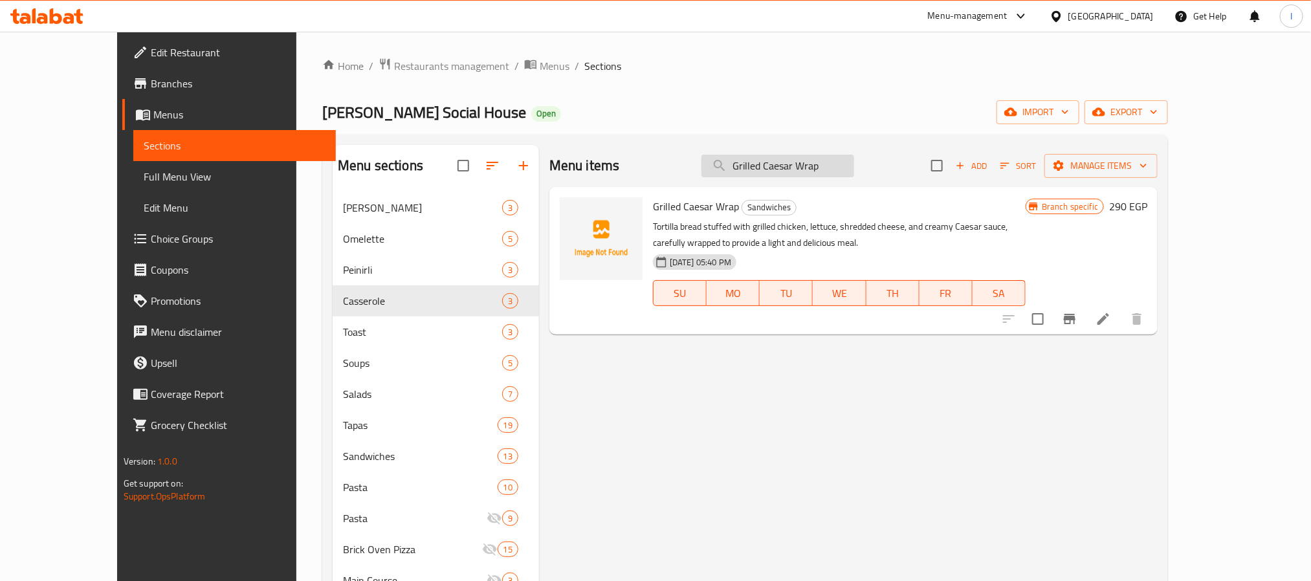
click at [849, 164] on input "Grilled Caesar Wrap" at bounding box center [778, 166] width 153 height 23
paste input "Honey BBQ Chicken_ Buffalo Wings"
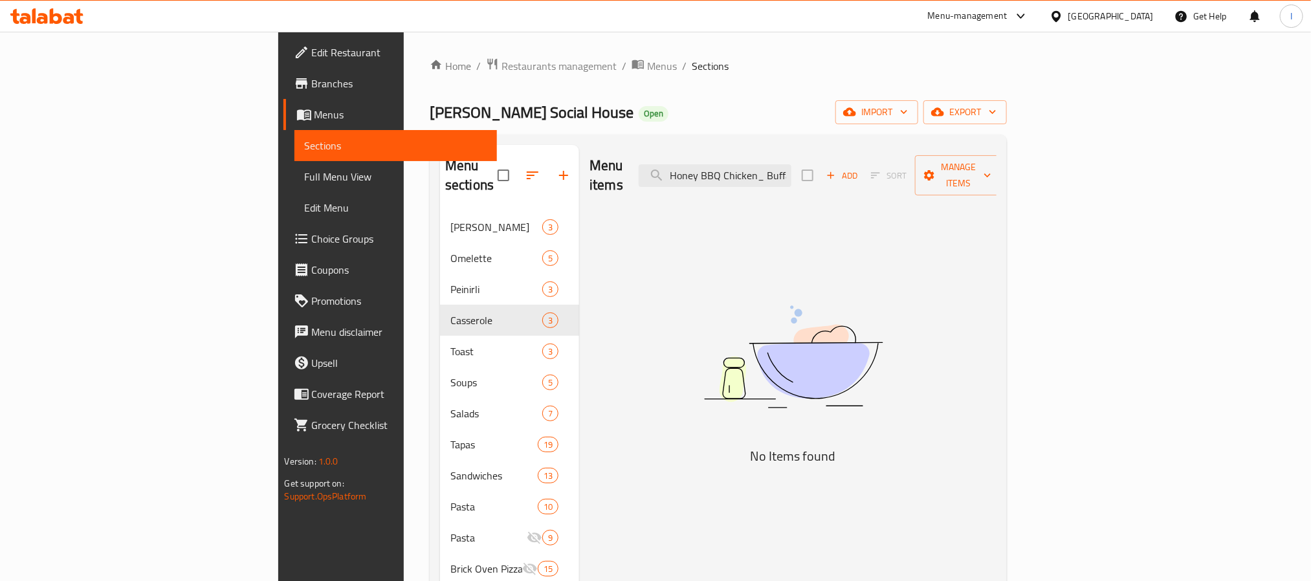
drag, startPoint x: 818, startPoint y: 167, endPoint x: 687, endPoint y: 167, distance: 130.7
click at [687, 167] on div "Menu items Honey BBQ Chicken_ Buffalo Wings Add Sort Manage items" at bounding box center [793, 175] width 407 height 61
click at [792, 164] on input "Honey BBQ Chicken_ Buffalo Wings" at bounding box center [715, 175] width 153 height 23
drag, startPoint x: 863, startPoint y: 166, endPoint x: 973, endPoint y: 166, distance: 110.0
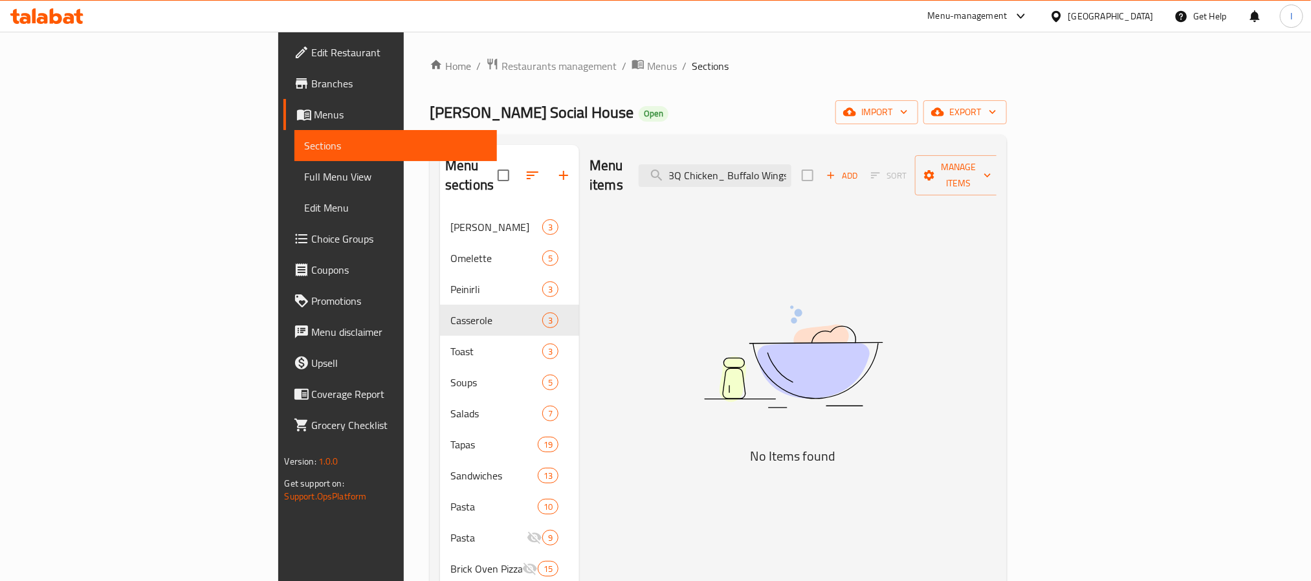
click at [973, 166] on div "Menu items Honey BBQ Chicken_ Buffalo Wings Add Sort Manage items" at bounding box center [793, 175] width 407 height 61
click at [792, 169] on input "Honey BBQ Chicken" at bounding box center [715, 175] width 153 height 23
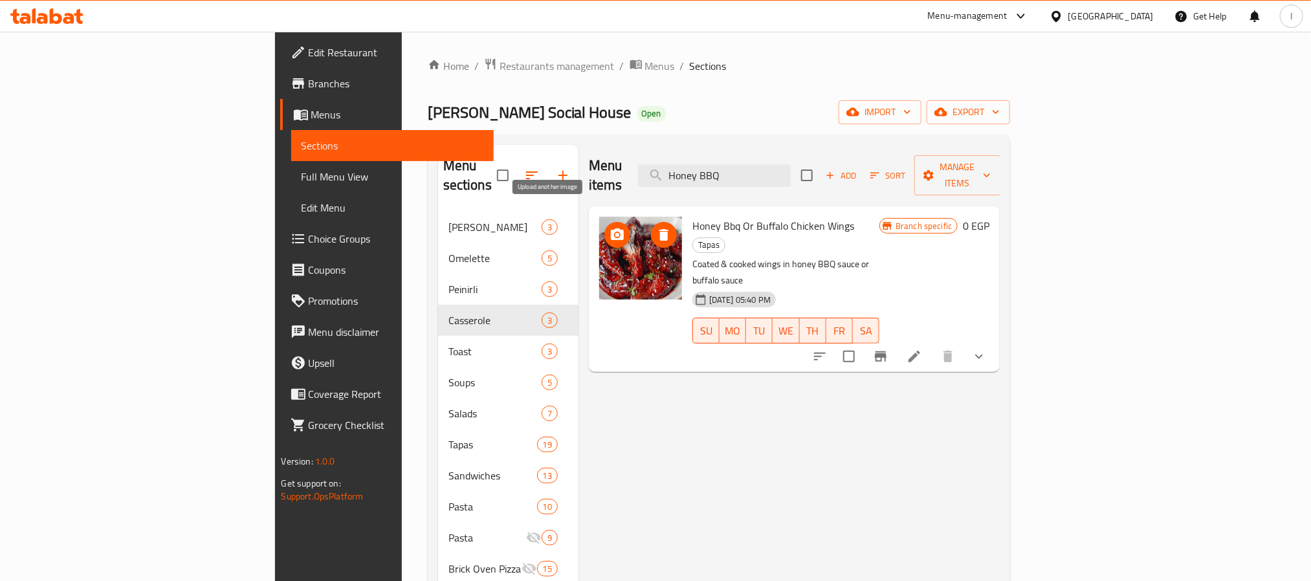
type input "Honey BBQ"
click at [610, 227] on icon "upload picture" at bounding box center [618, 235] width 16 height 16
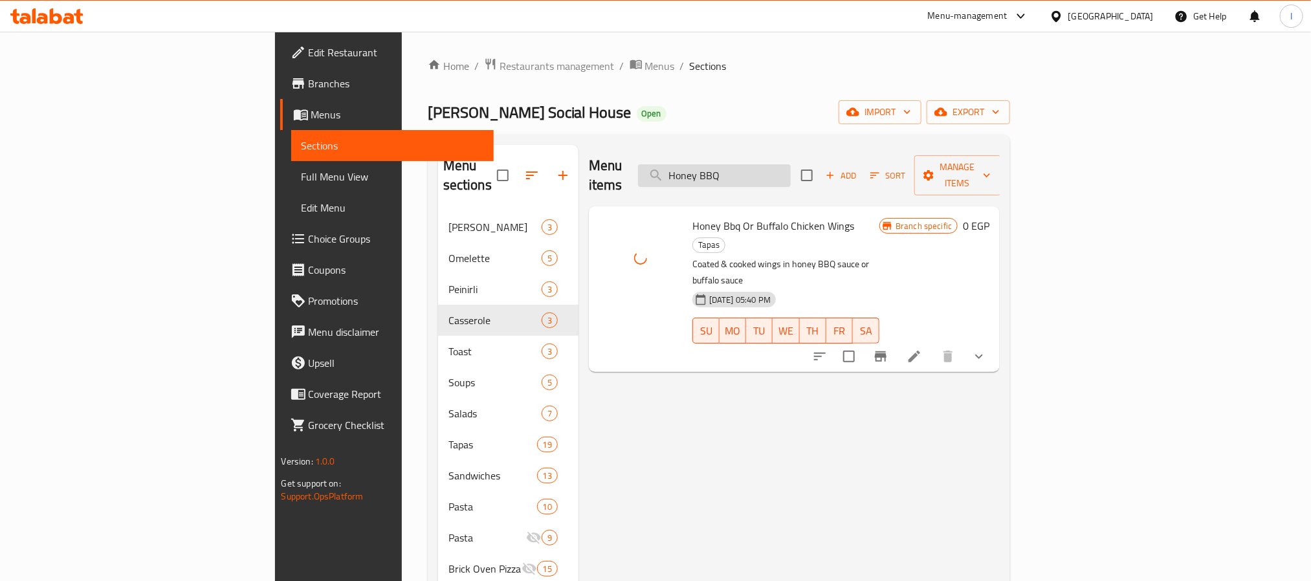
click at [791, 173] on input "Honey BBQ" at bounding box center [714, 175] width 153 height 23
paste input "Mini Burgers"
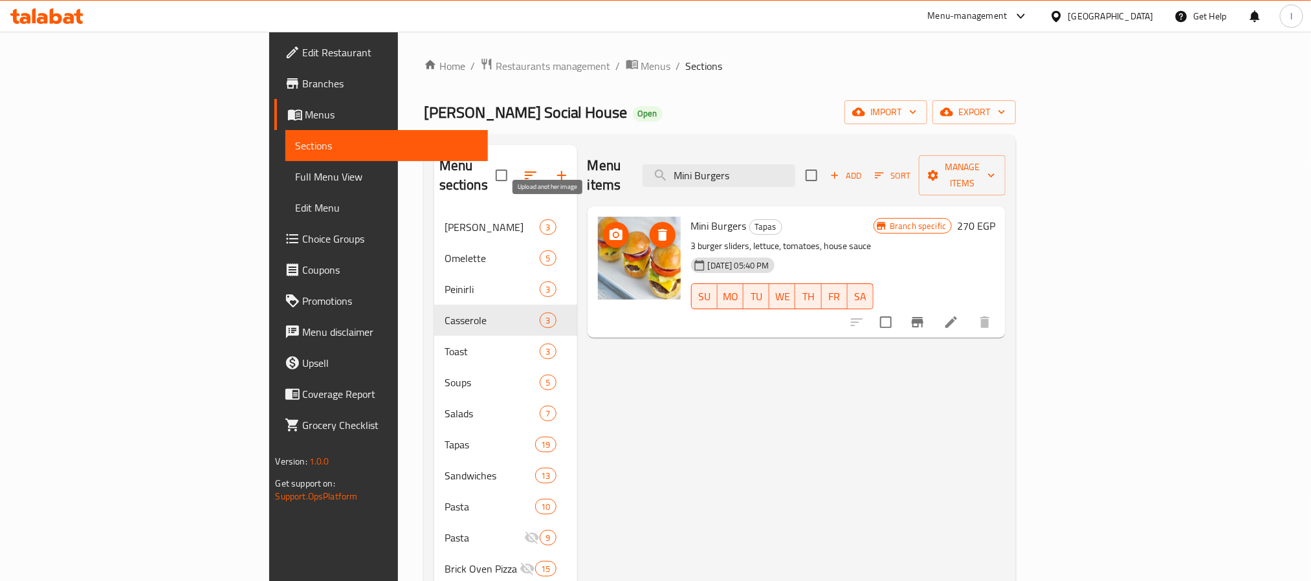
click at [603, 227] on span "upload picture" at bounding box center [616, 235] width 26 height 16
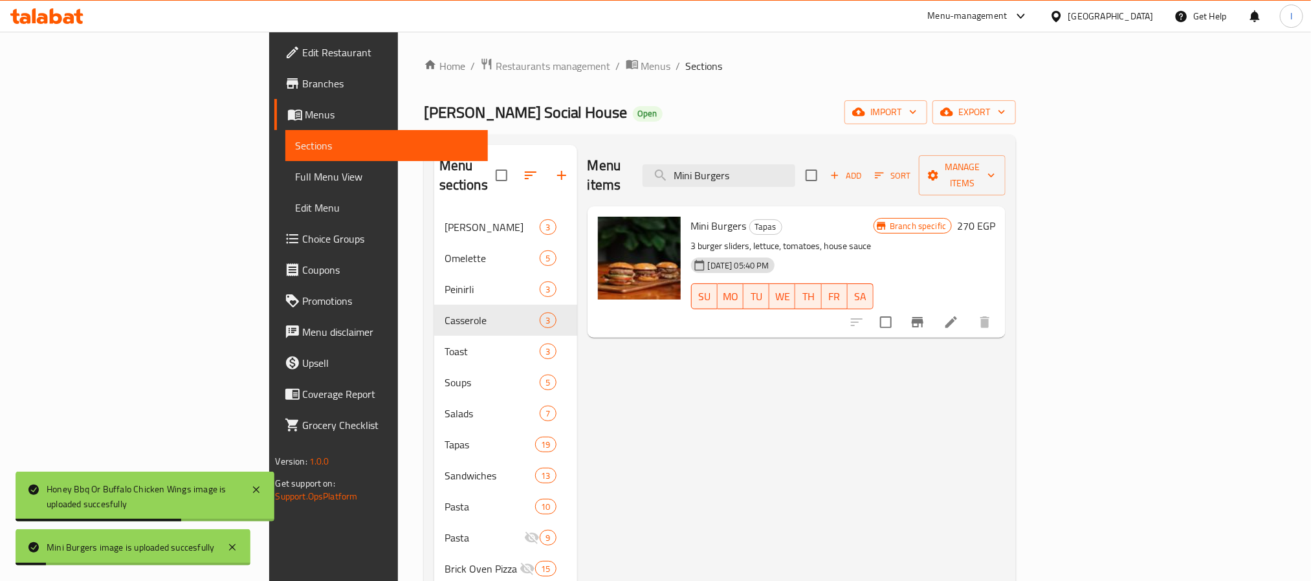
click at [839, 142] on div "Menu sections Benedict 3 Omelette 5 Peinirli 3 Casserole 3 Toast 3 Soups 5 Sala…" at bounding box center [720, 585] width 593 height 900
click at [795, 171] on input "Mini Burgers" at bounding box center [719, 175] width 153 height 23
paste input "ushroom & Arugula Salad"
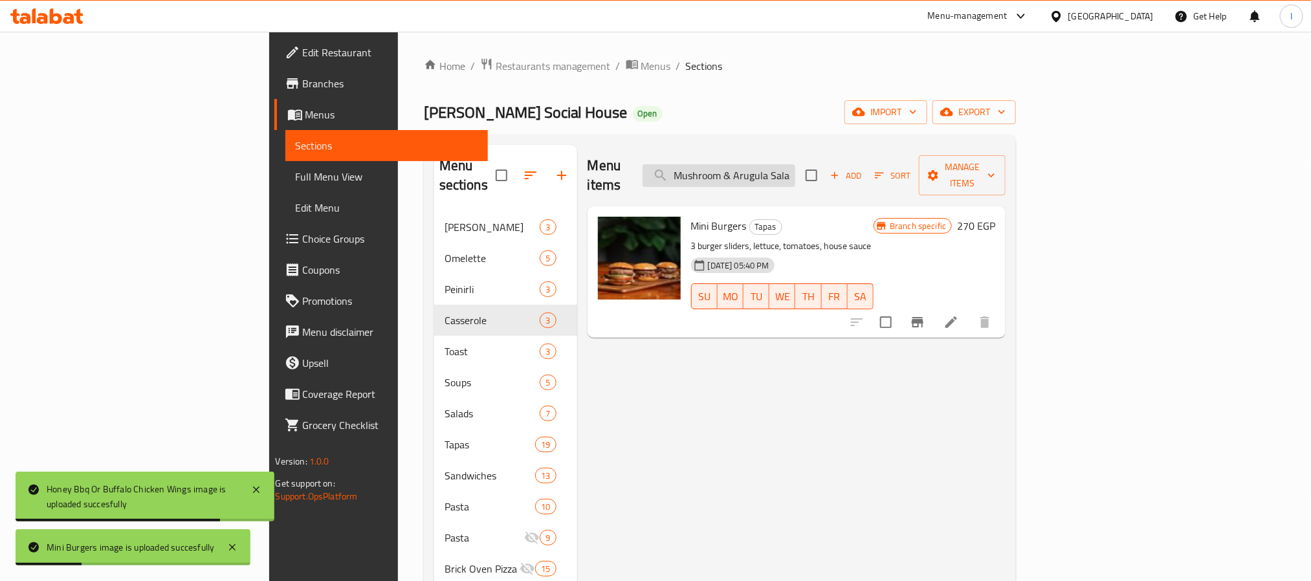
scroll to position [0, 3]
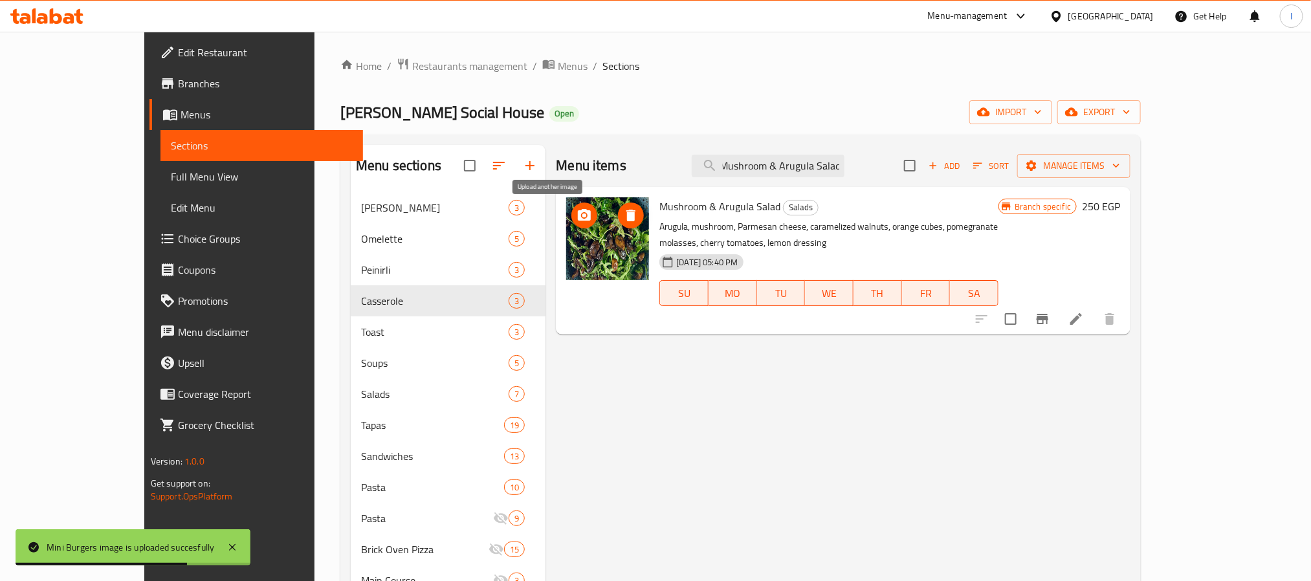
click at [577, 216] on icon "upload picture" at bounding box center [585, 216] width 16 height 16
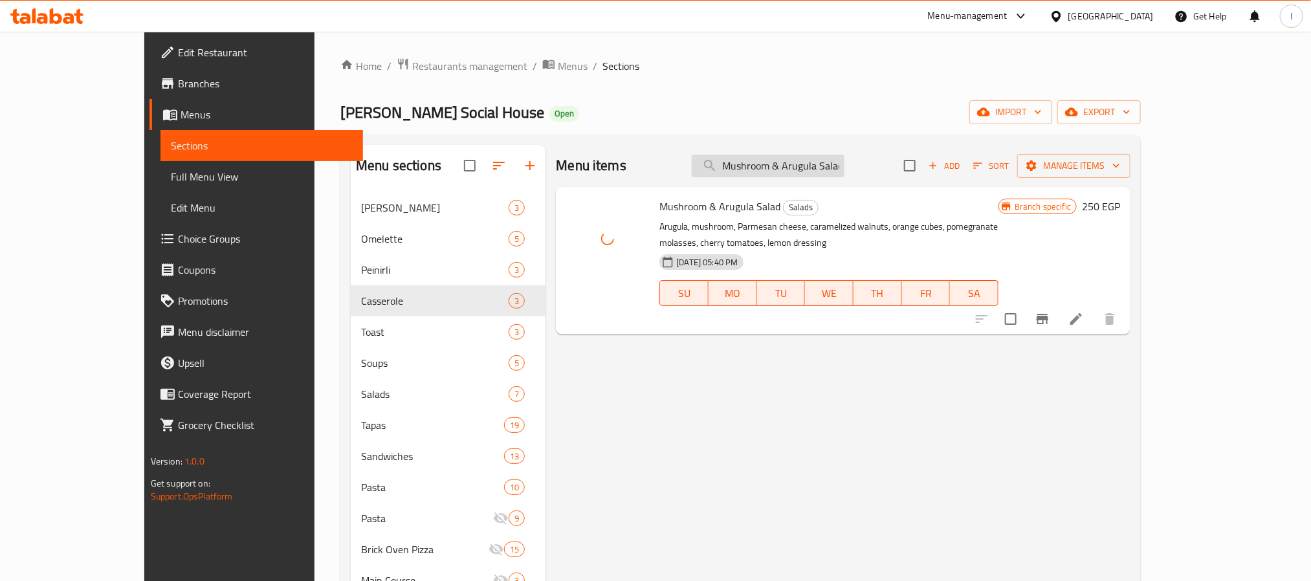
click at [798, 177] on input "Mushroom & Arugula Salad" at bounding box center [768, 166] width 153 height 23
click at [808, 171] on input "Mushroom & Arugula Salad" at bounding box center [768, 166] width 153 height 23
paste input "Parmesan Zucchini Fries"
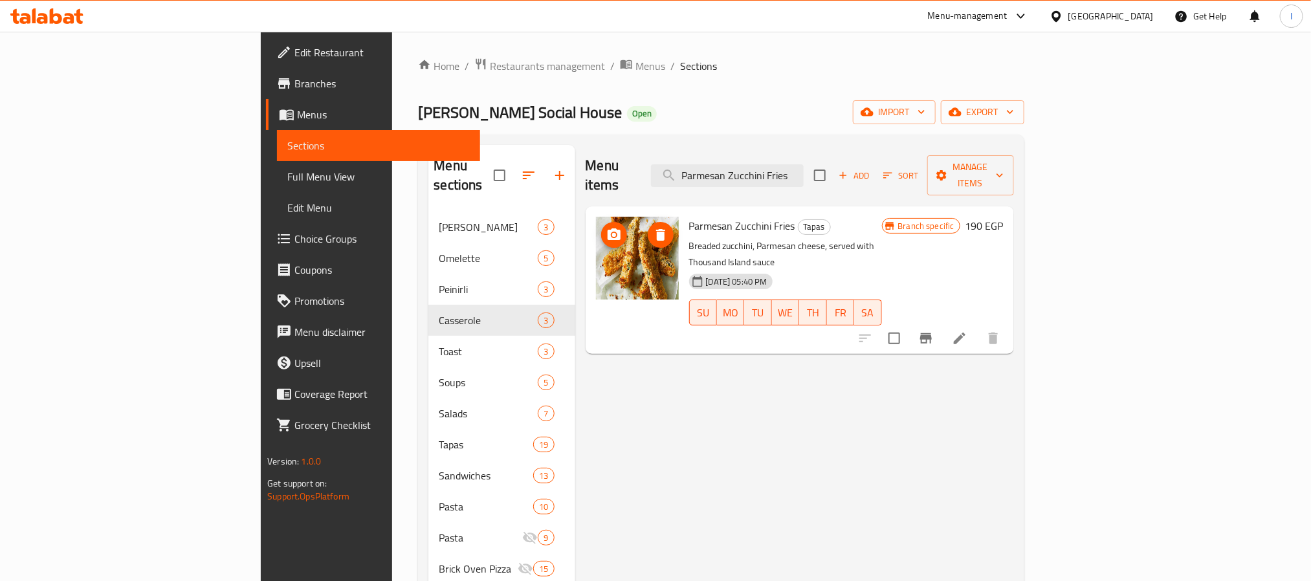
type input "Parmesan Zucchini Fries"
click at [606, 227] on icon "upload picture" at bounding box center [614, 235] width 16 height 16
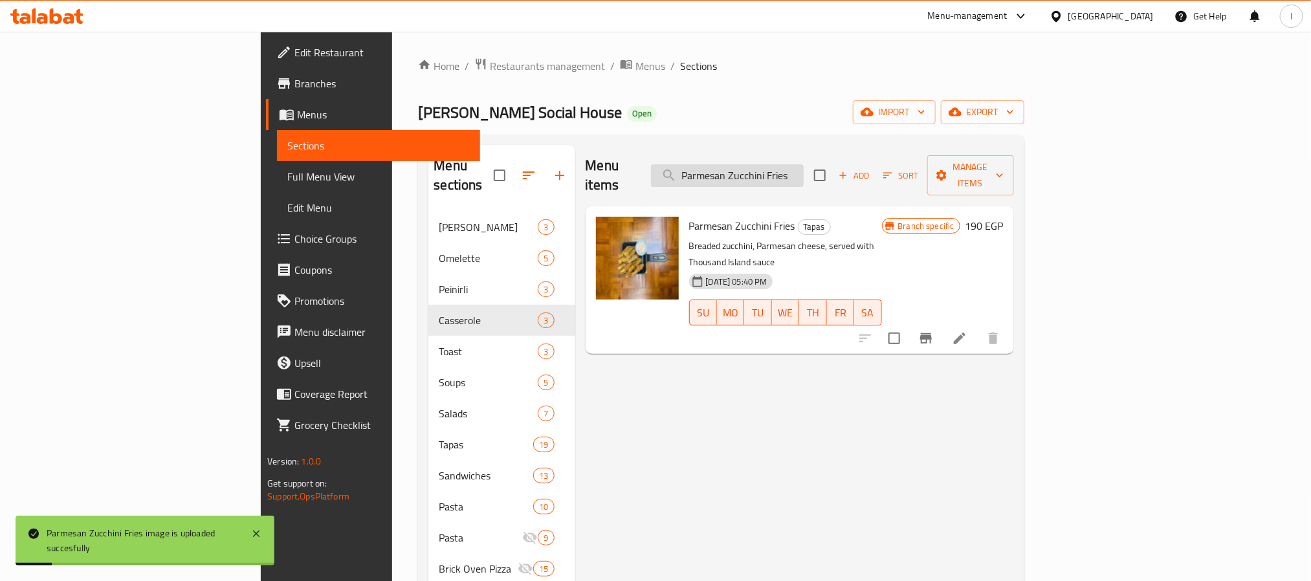
click at [804, 173] on input "Parmesan Zucchini Fries" at bounding box center [727, 175] width 153 height 23
paste input "eri Peri Chicken"
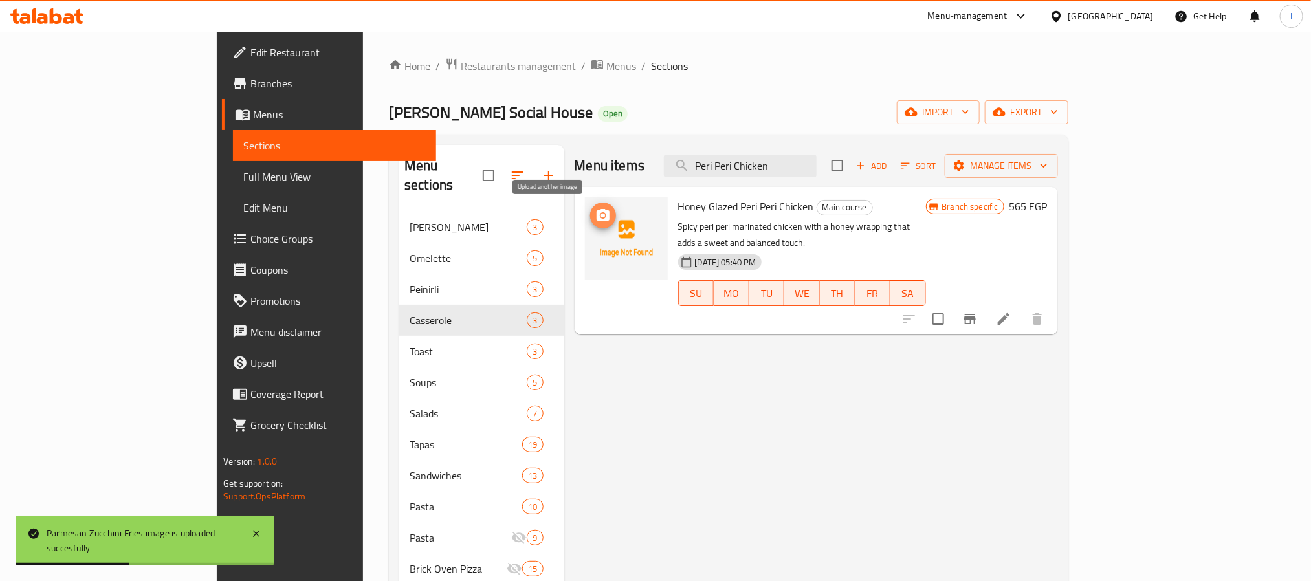
click at [601, 216] on circle "upload picture" at bounding box center [603, 216] width 4 height 4
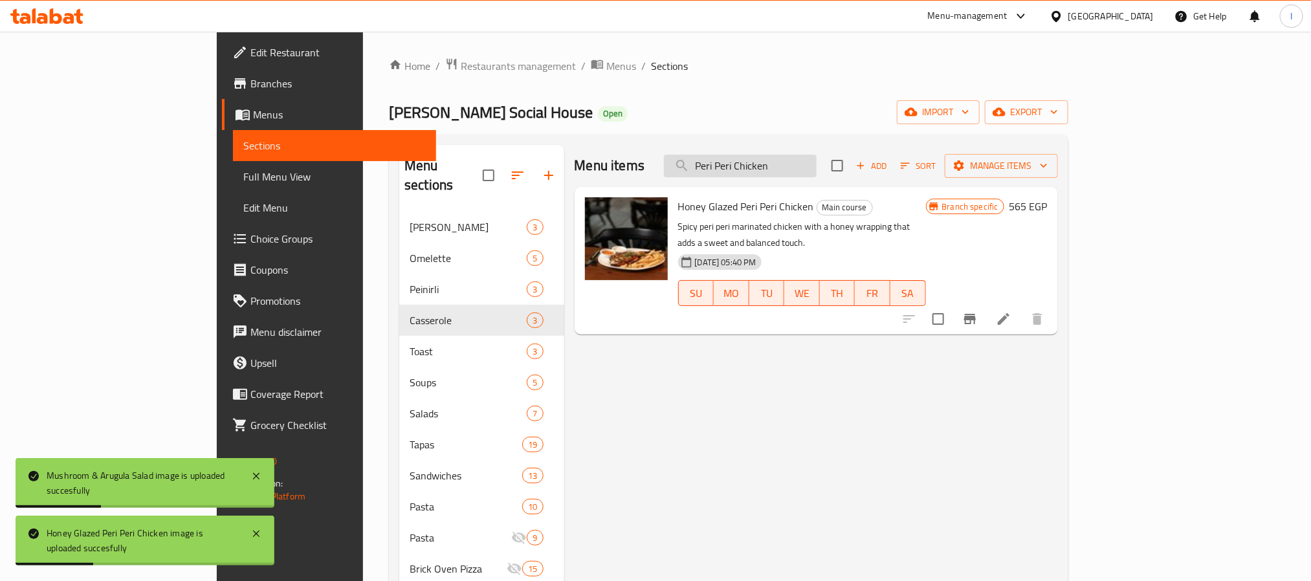
click at [817, 158] on input "Peri Peri Chicken" at bounding box center [740, 166] width 153 height 23
paste input "izza Bufalina 2"
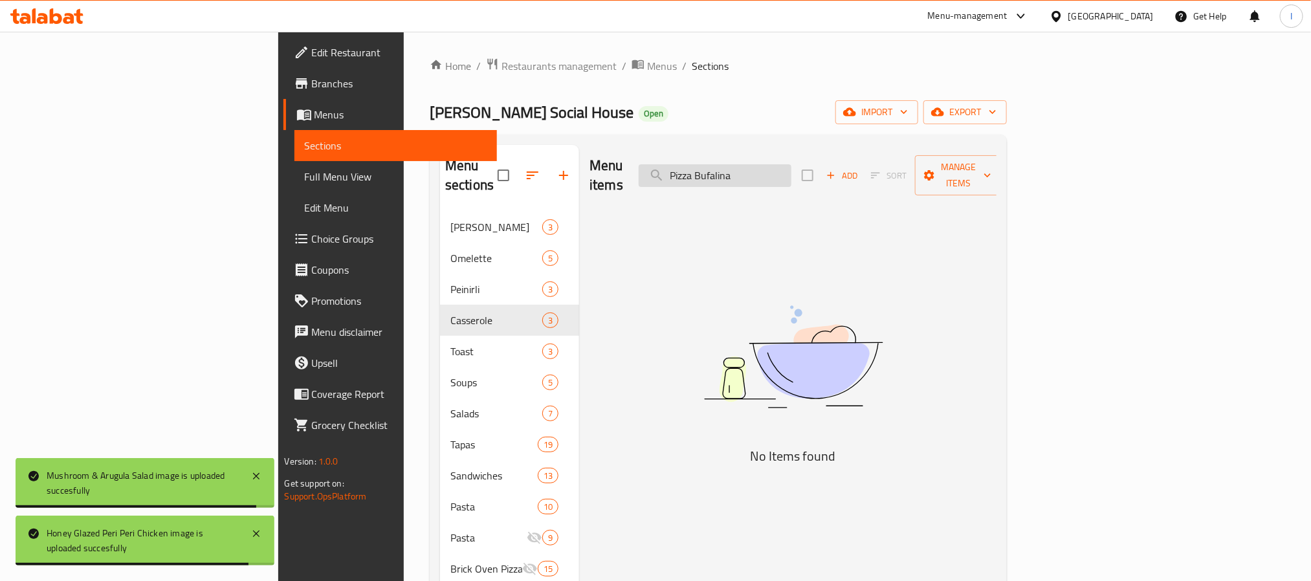
click at [792, 164] on input "Pizza Bufalina" at bounding box center [715, 175] width 153 height 23
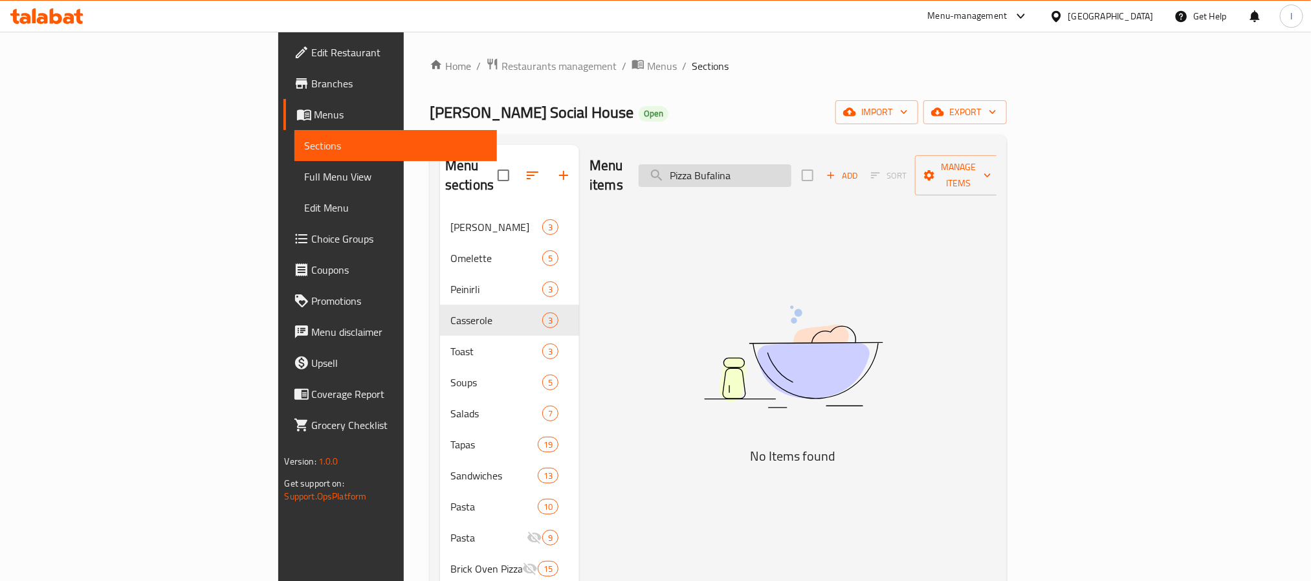
click at [792, 172] on input "Pizza Bufalina" at bounding box center [715, 175] width 153 height 23
click at [786, 173] on input "Pizza Buf" at bounding box center [715, 175] width 153 height 23
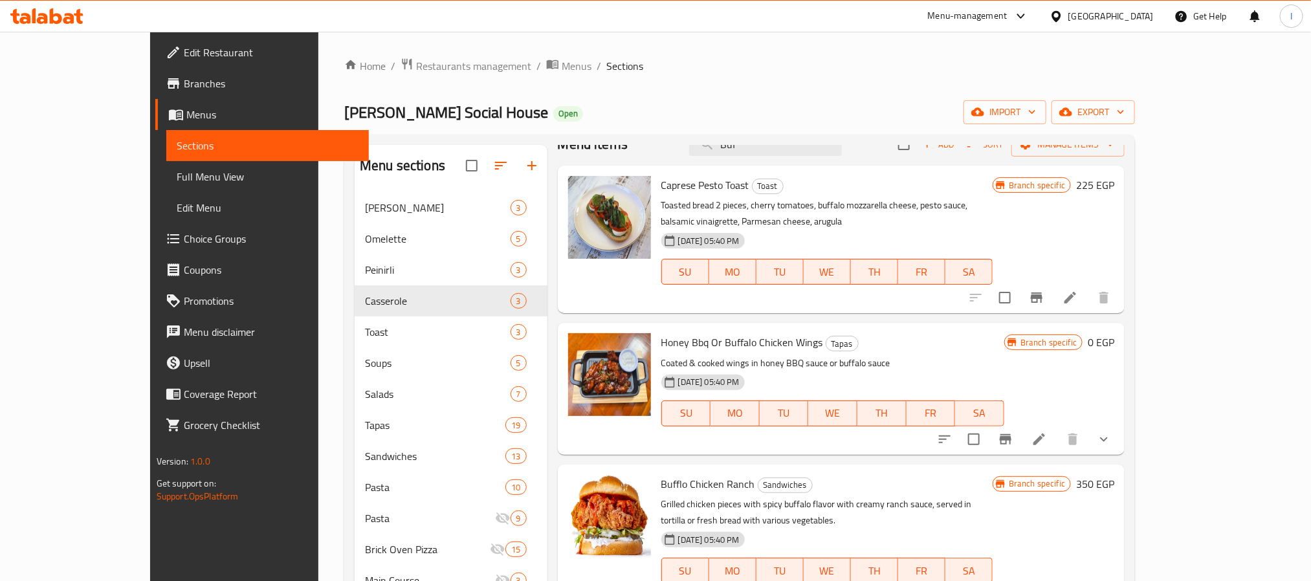
scroll to position [459, 0]
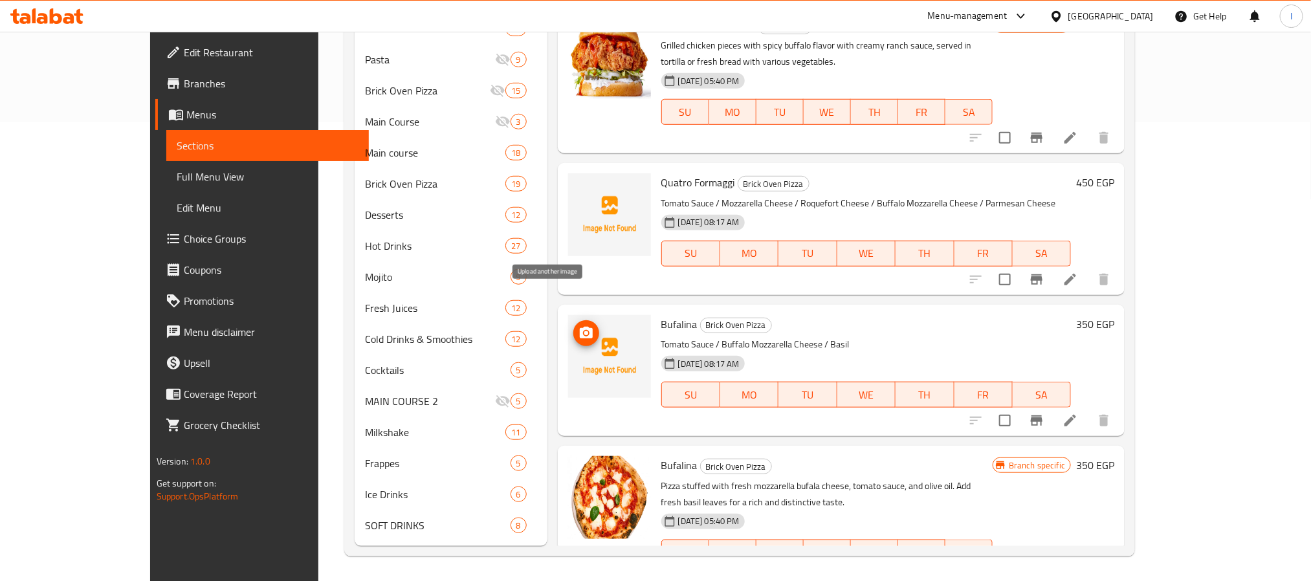
type input "Buf"
click at [579, 326] on icon "upload picture" at bounding box center [587, 334] width 16 height 16
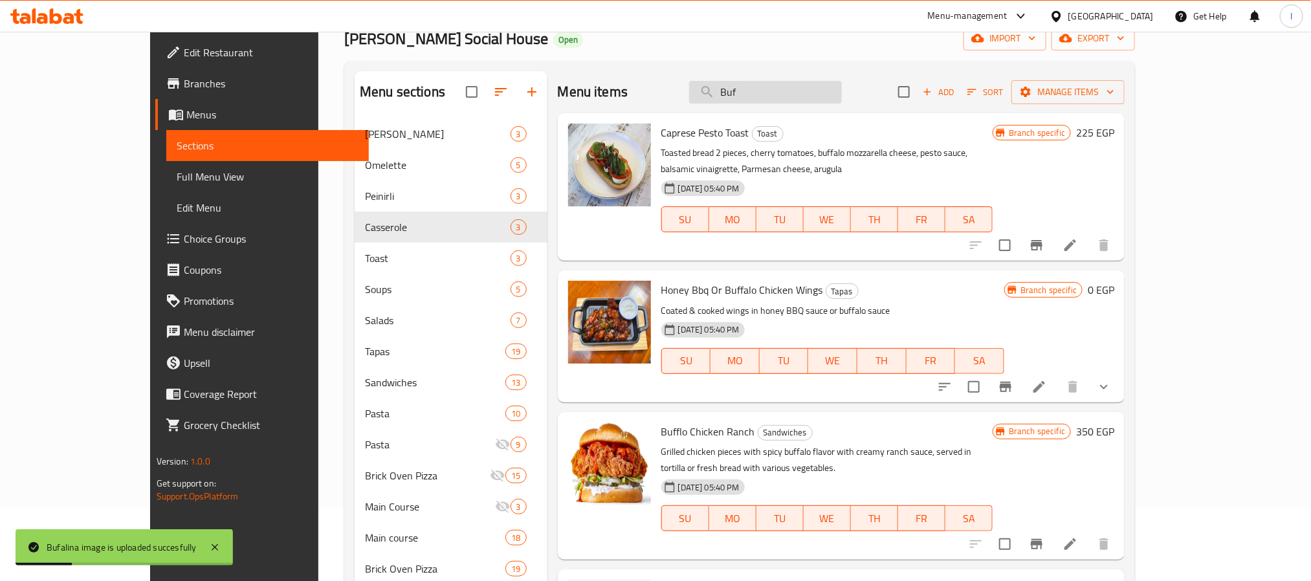
scroll to position [0, 0]
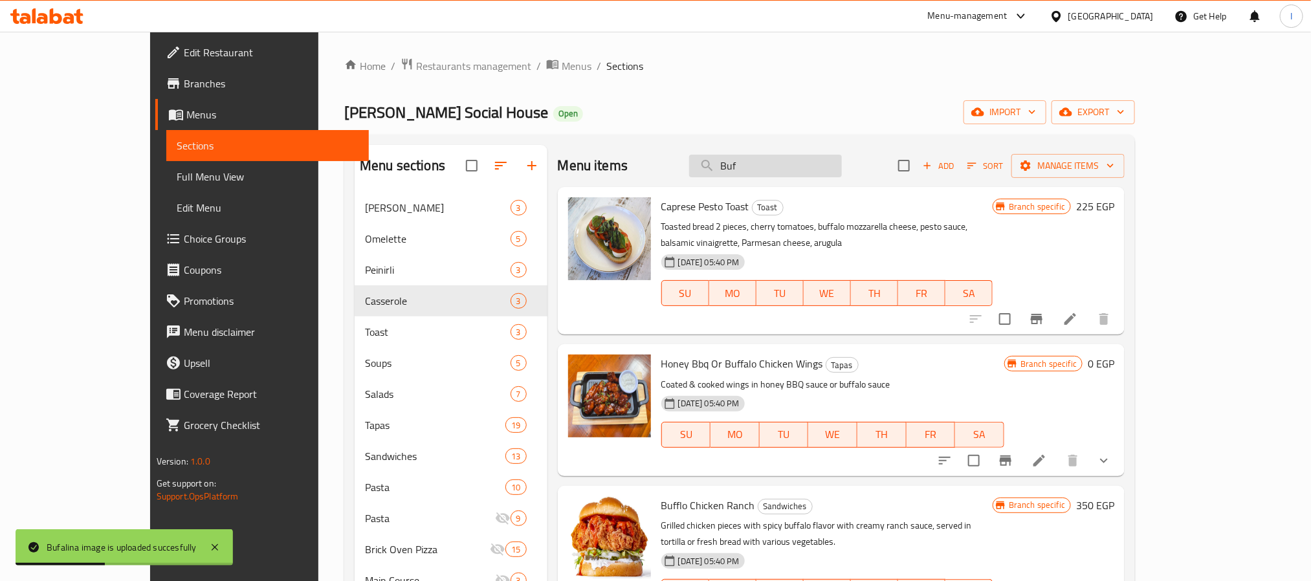
click at [797, 170] on input "Buf" at bounding box center [765, 166] width 153 height 23
paste input "search"
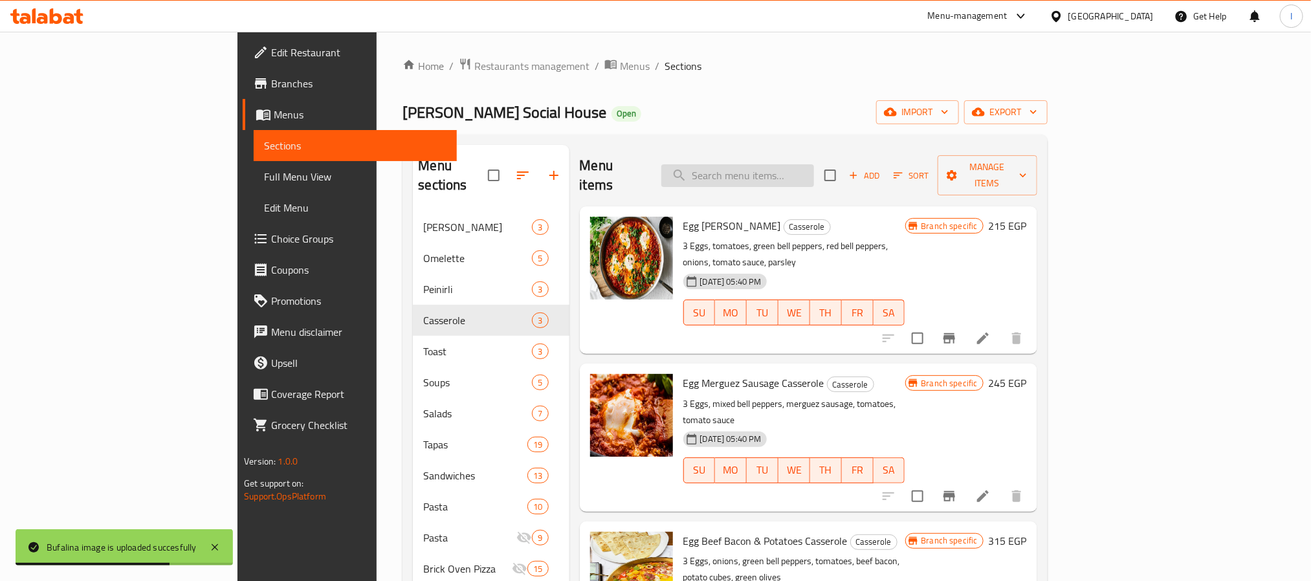
paste input "search"
paste input "Salmon Teriyaki"
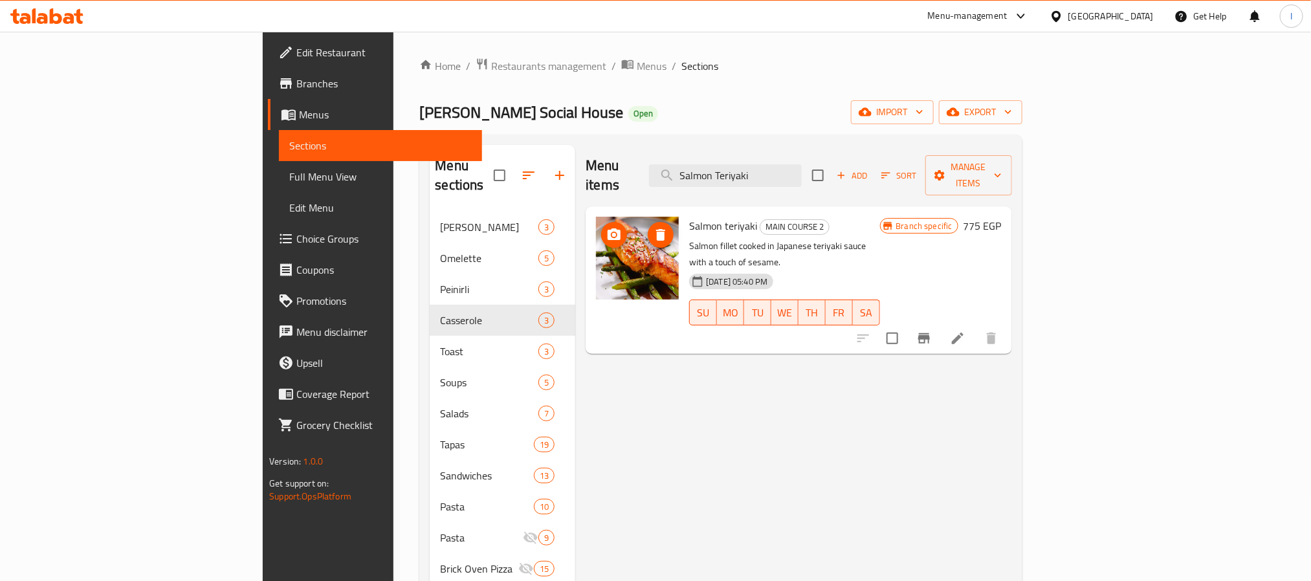
click at [608, 228] on icon "upload picture" at bounding box center [614, 234] width 13 height 12
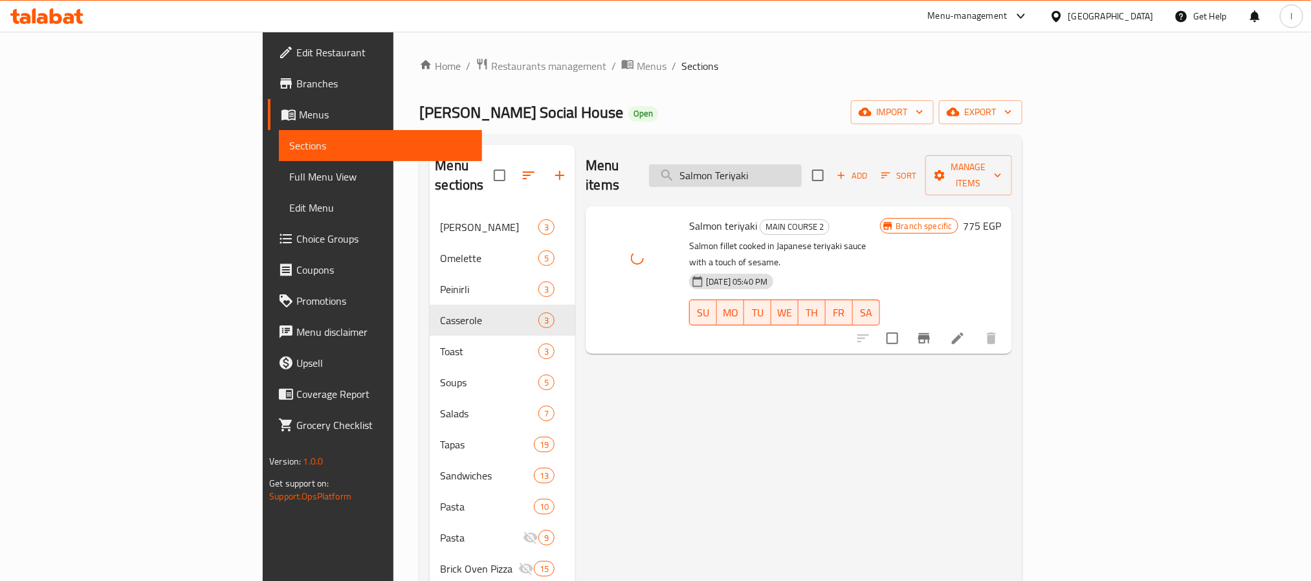
click at [783, 170] on input "Salmon Teriyaki" at bounding box center [725, 175] width 153 height 23
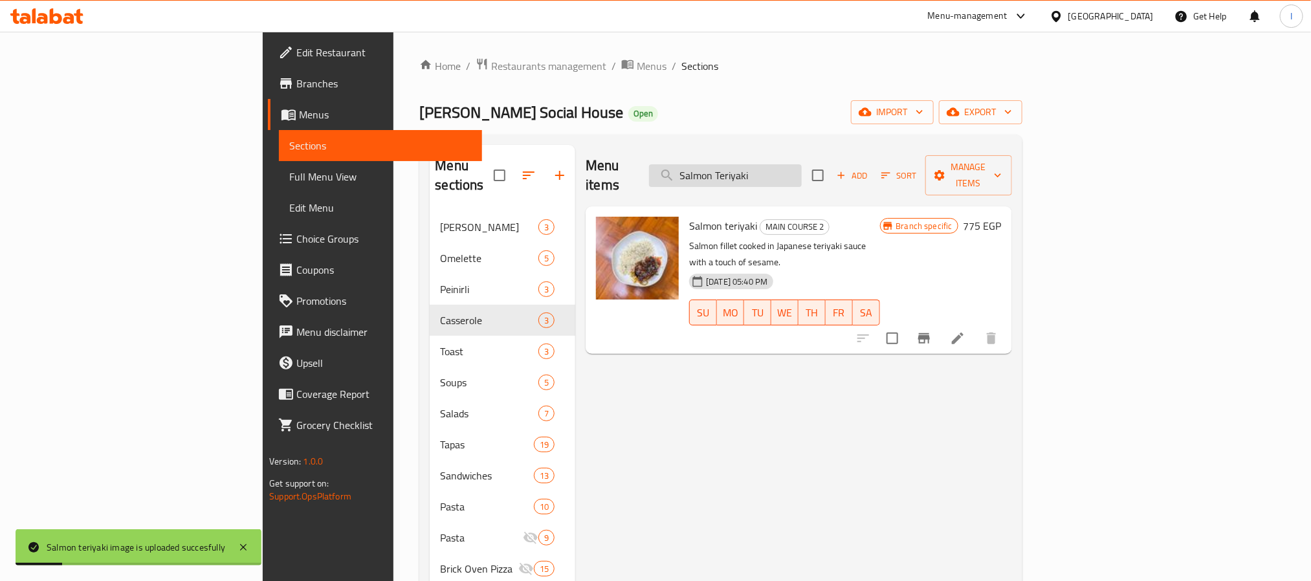
click at [802, 170] on input "Salmon Teriyaki" at bounding box center [725, 175] width 153 height 23
paste input "Thai Mushroom Stir Beef"
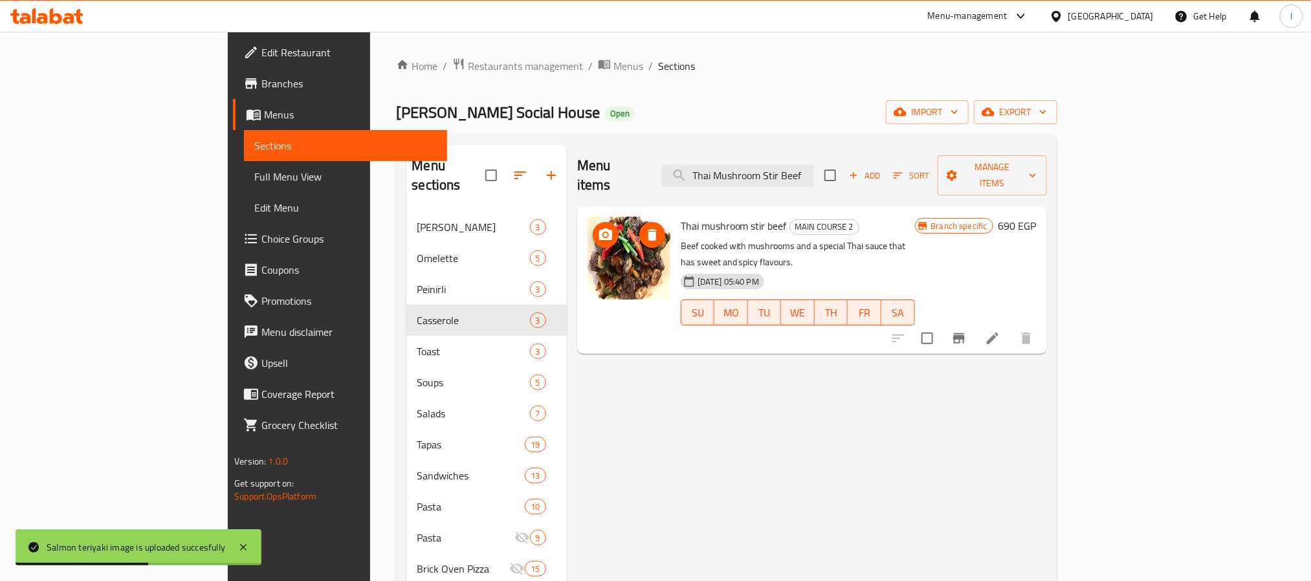
click at [598, 227] on icon "upload picture" at bounding box center [606, 235] width 16 height 16
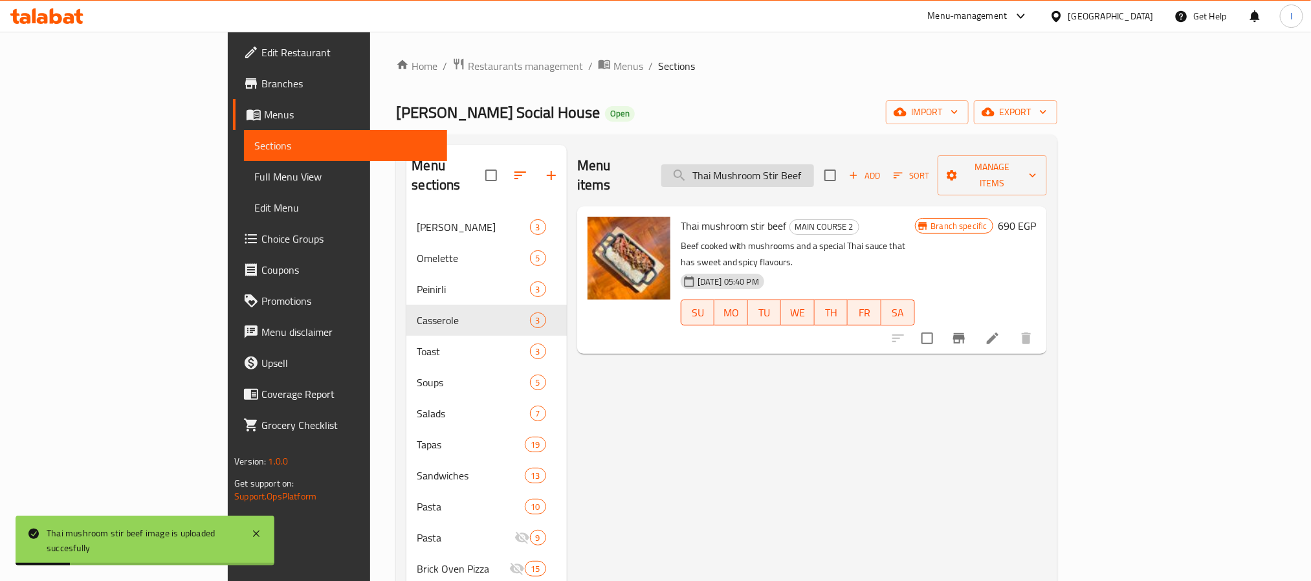
click at [805, 172] on input "Thai Mushroom Stir Beef" at bounding box center [737, 175] width 153 height 23
paste input "Chicken Milano"
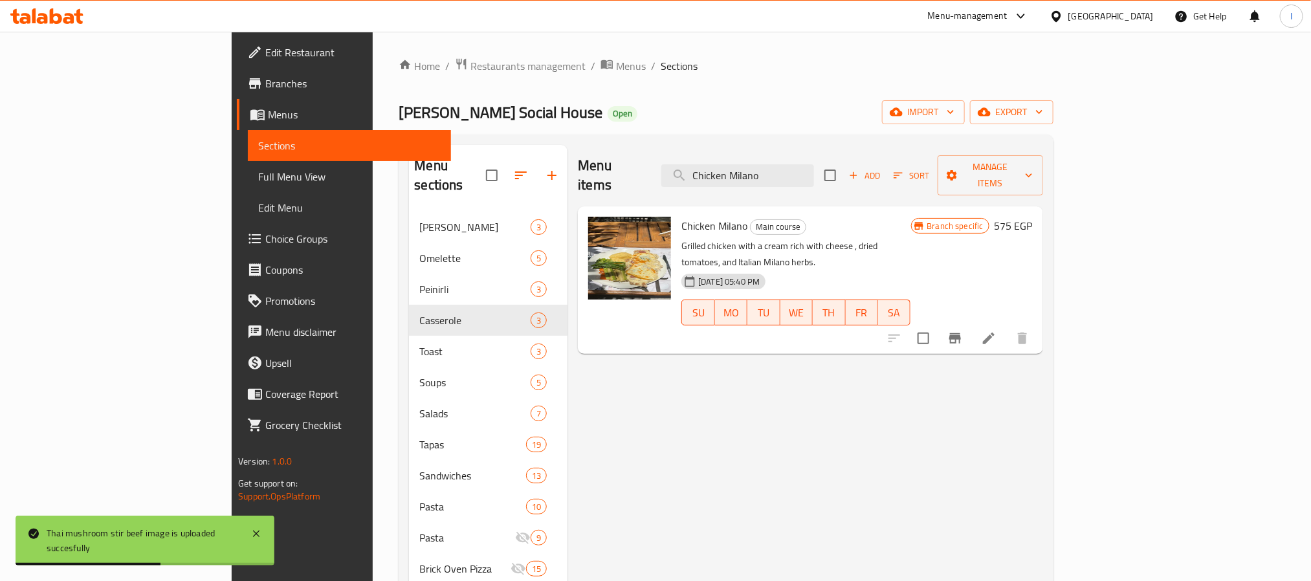
type input "Chicken Milano"
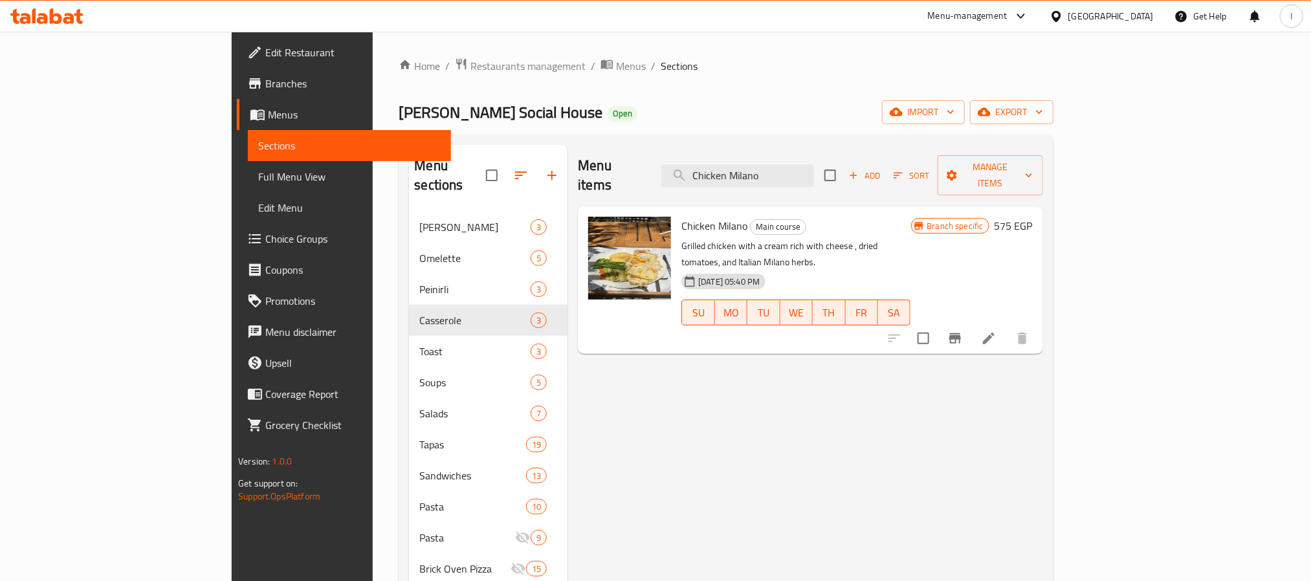
click at [964, 93] on div "Home / Restaurants management / Menus / Sections [PERSON_NAME] Social House Ope…" at bounding box center [726, 546] width 654 height 977
click at [1043, 115] on span "export" at bounding box center [1012, 112] width 63 height 16
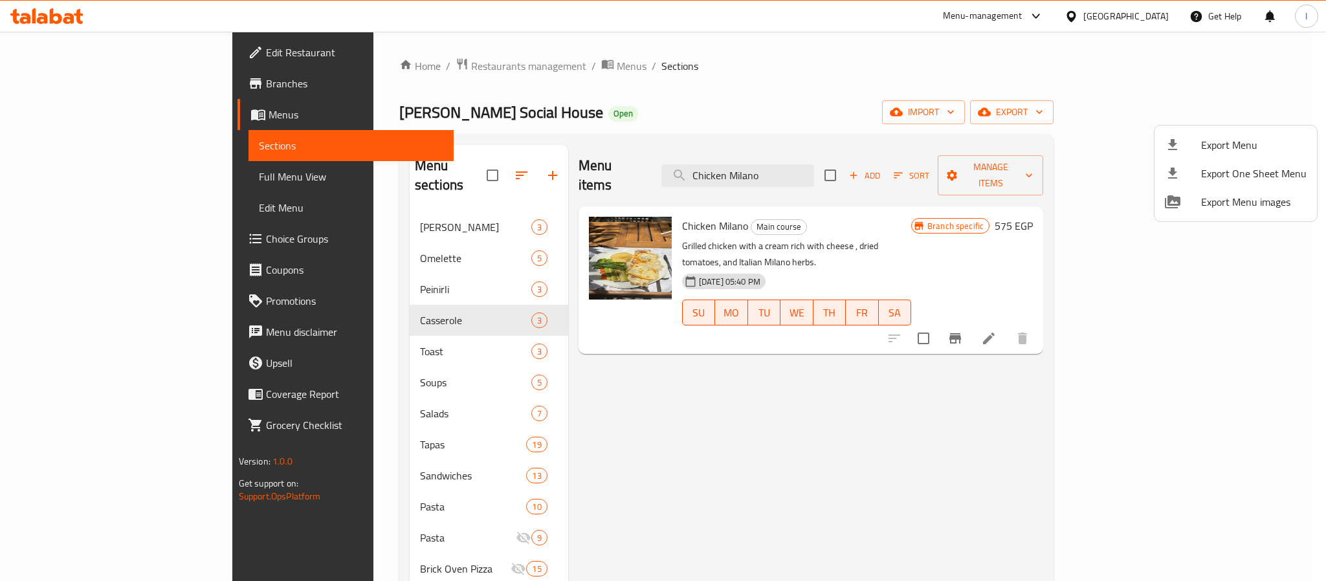
click at [1212, 140] on span "Export Menu" at bounding box center [1253, 145] width 105 height 16
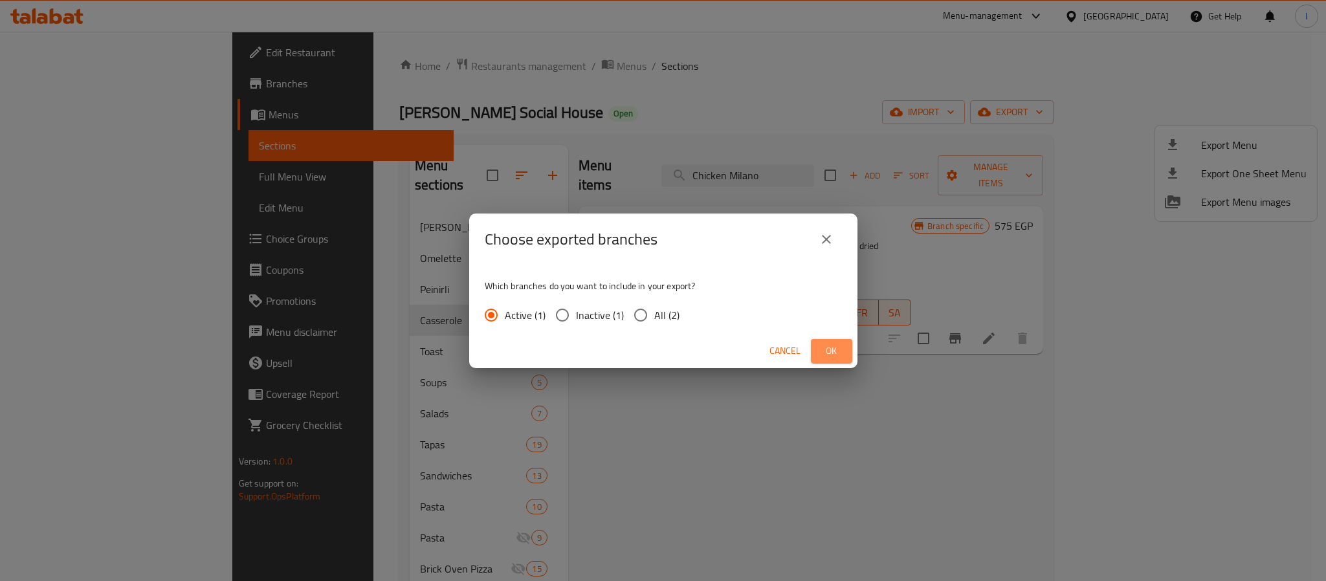
click at [841, 352] on span "Ok" at bounding box center [831, 351] width 21 height 16
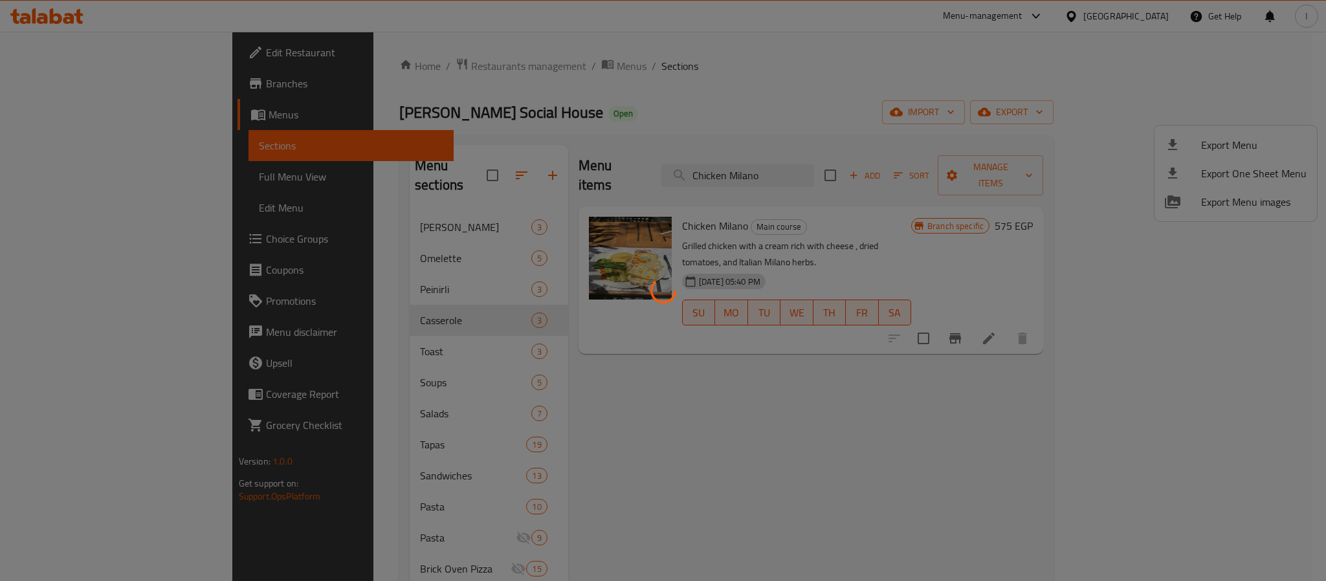
click at [874, 146] on div at bounding box center [663, 290] width 1326 height 581
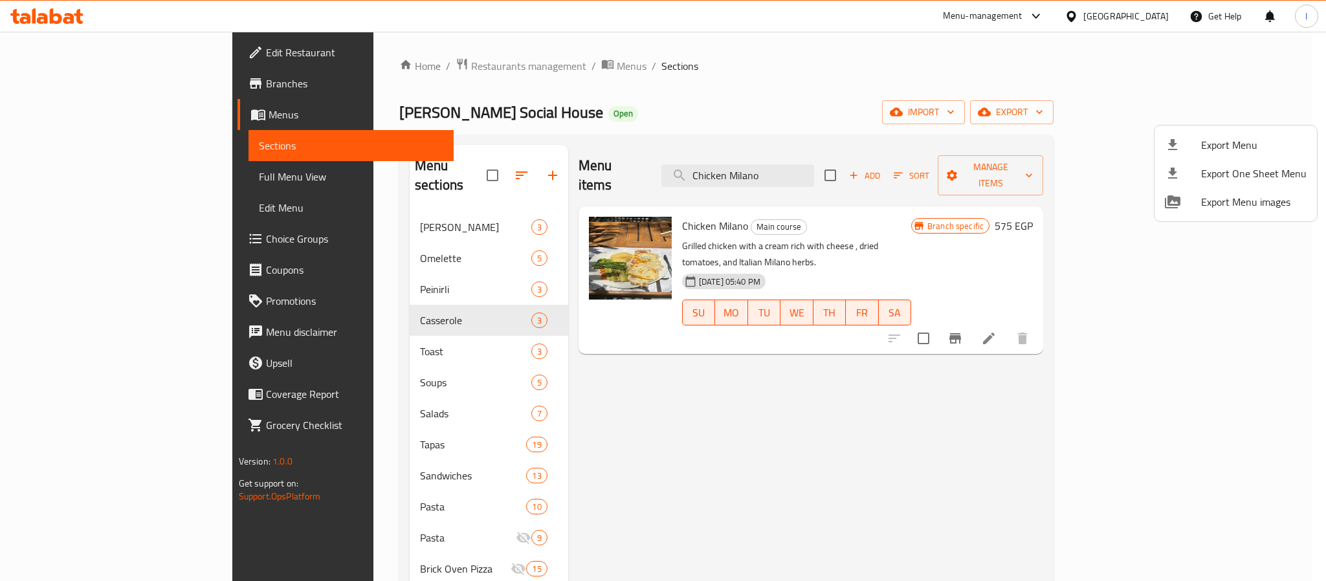
click at [350, 67] on div at bounding box center [663, 290] width 1326 height 581
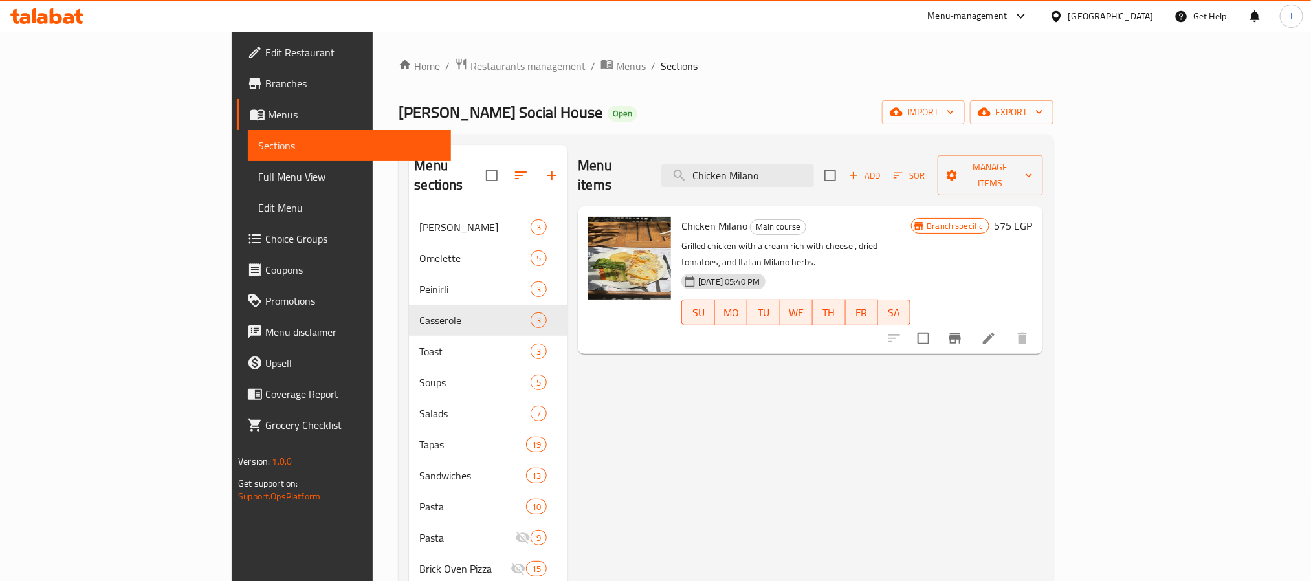
click at [471, 67] on span "Restaurants management" at bounding box center [528, 66] width 115 height 16
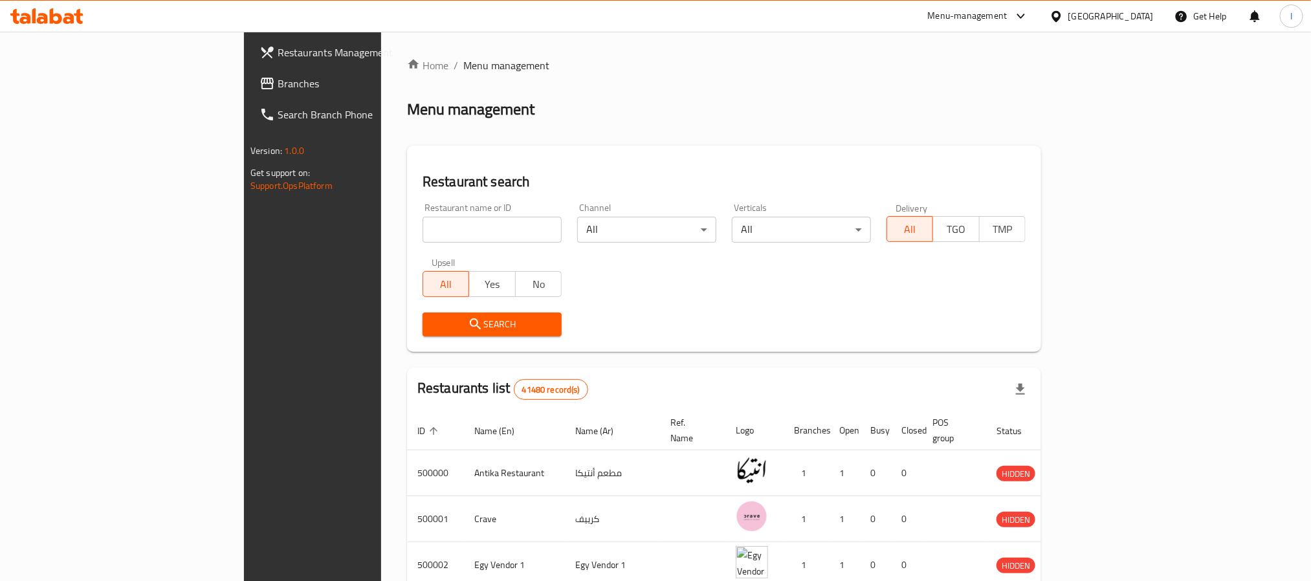
click at [423, 228] on input "search" at bounding box center [492, 230] width 139 height 26
paste input "Bobos"
type input "Bobos"
click button "Search" at bounding box center [492, 325] width 139 height 24
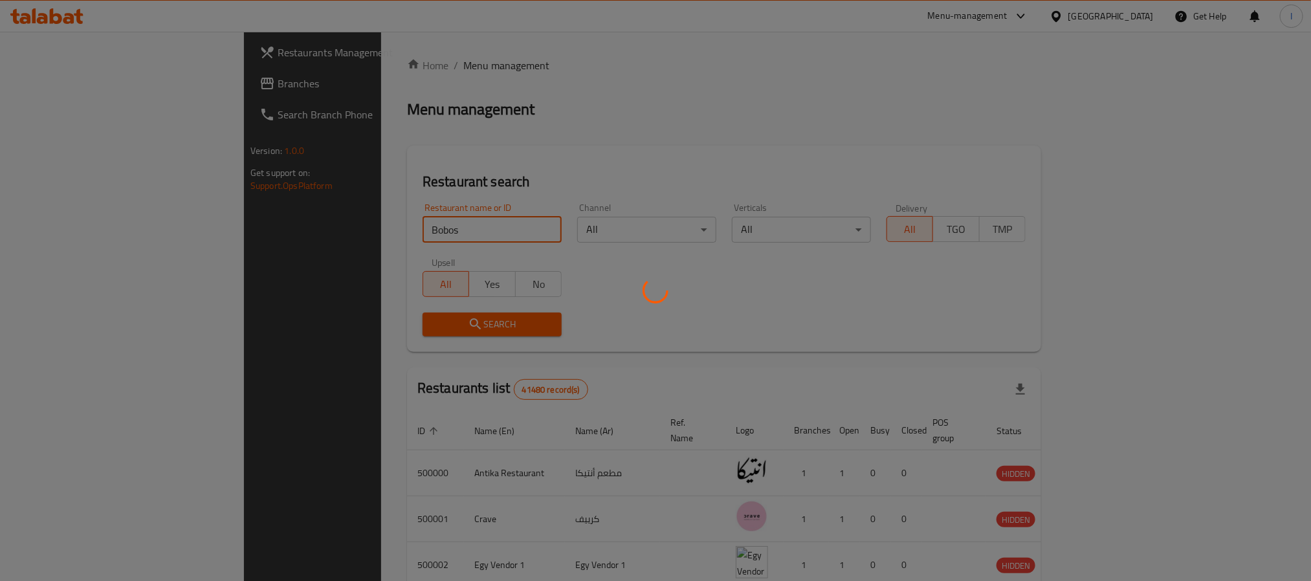
click at [517, 124] on div at bounding box center [655, 290] width 1311 height 581
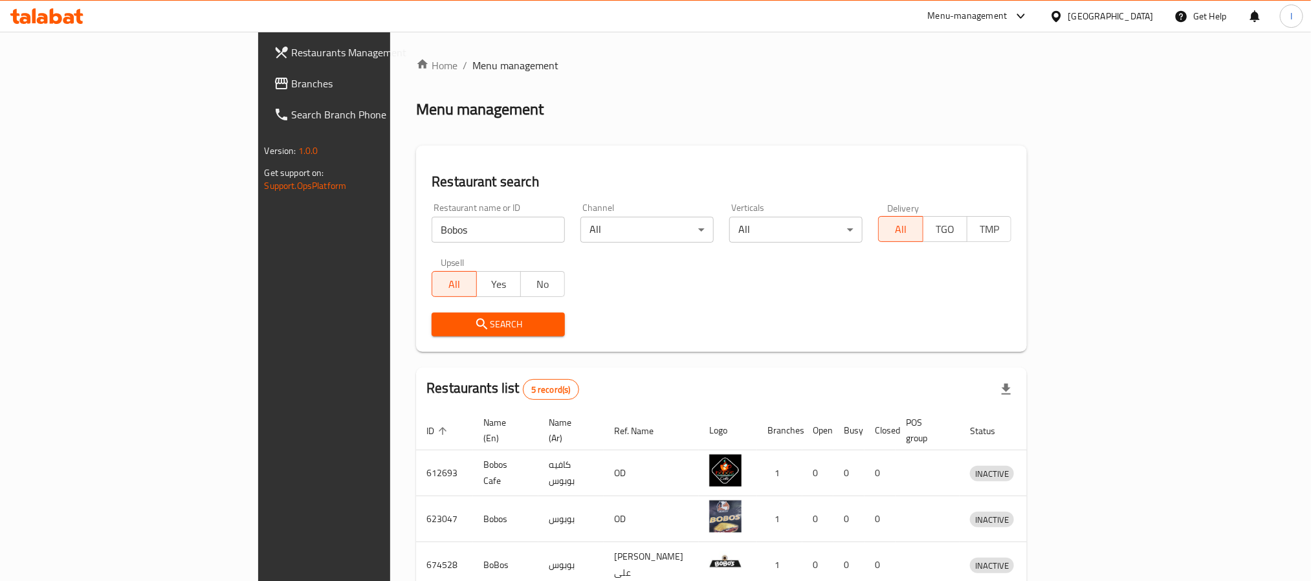
click at [432, 229] on input "Bobos" at bounding box center [498, 230] width 133 height 26
click at [292, 90] on span "Branches" at bounding box center [379, 84] width 175 height 16
